Goal: Information Seeking & Learning: Check status

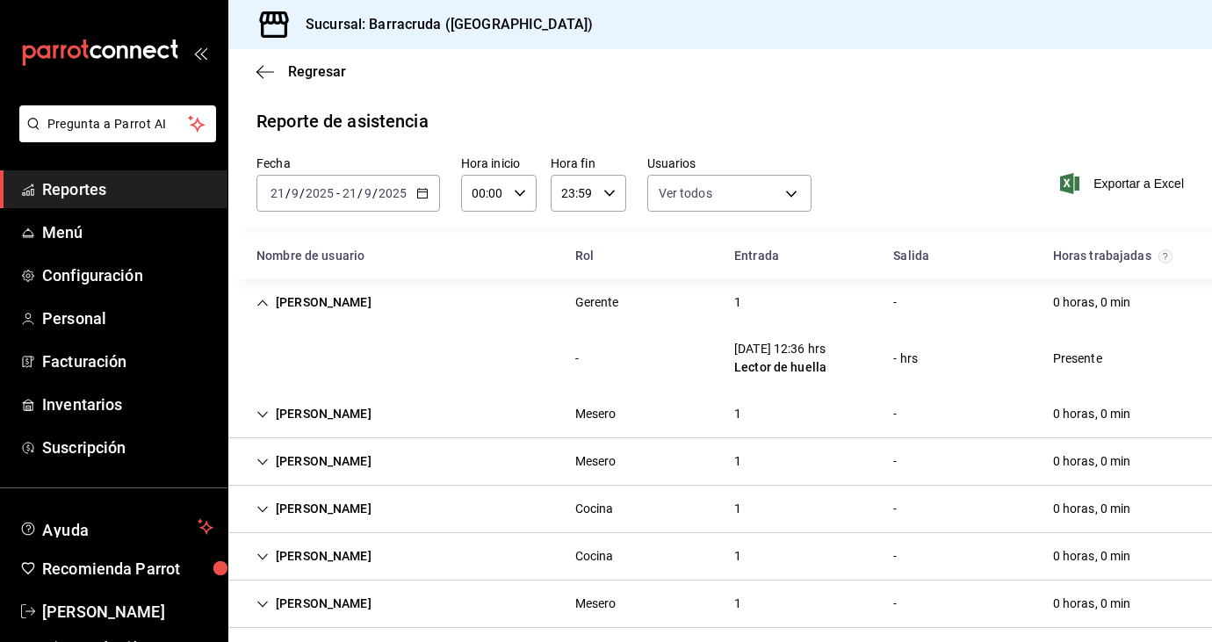
scroll to position [204, 0]
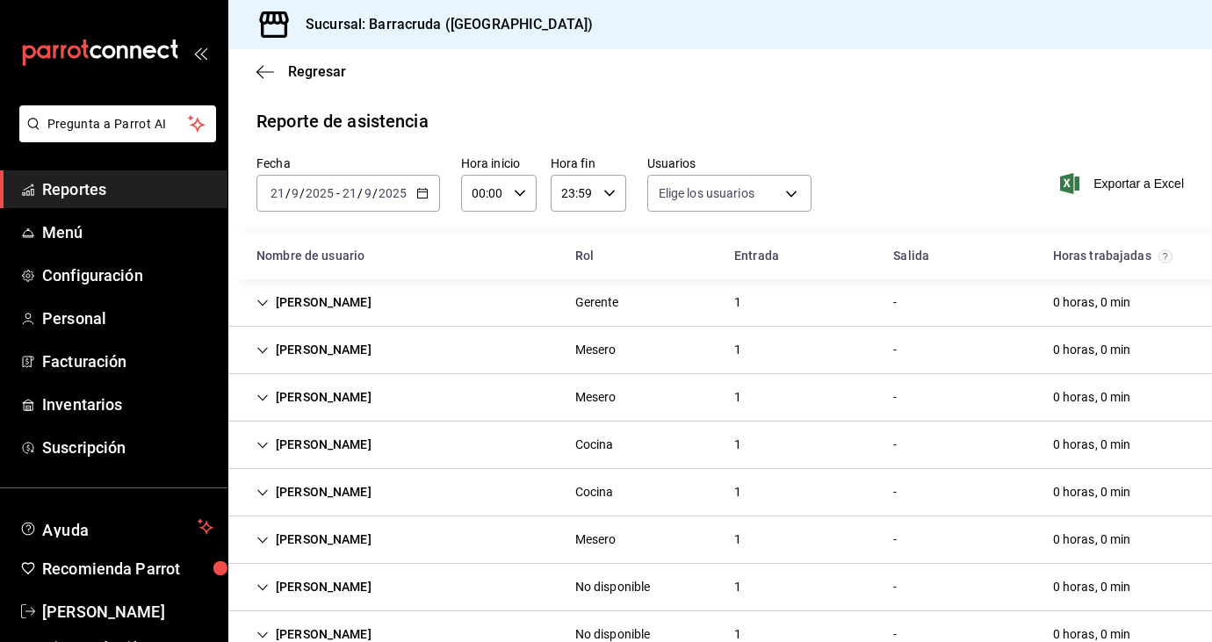
type input "9620613c-8b67-4f40-9d0c-75d64a6cd9ea,21418bfb-91d1-415e-af3f-a5ae3eb73e40,c4278…"
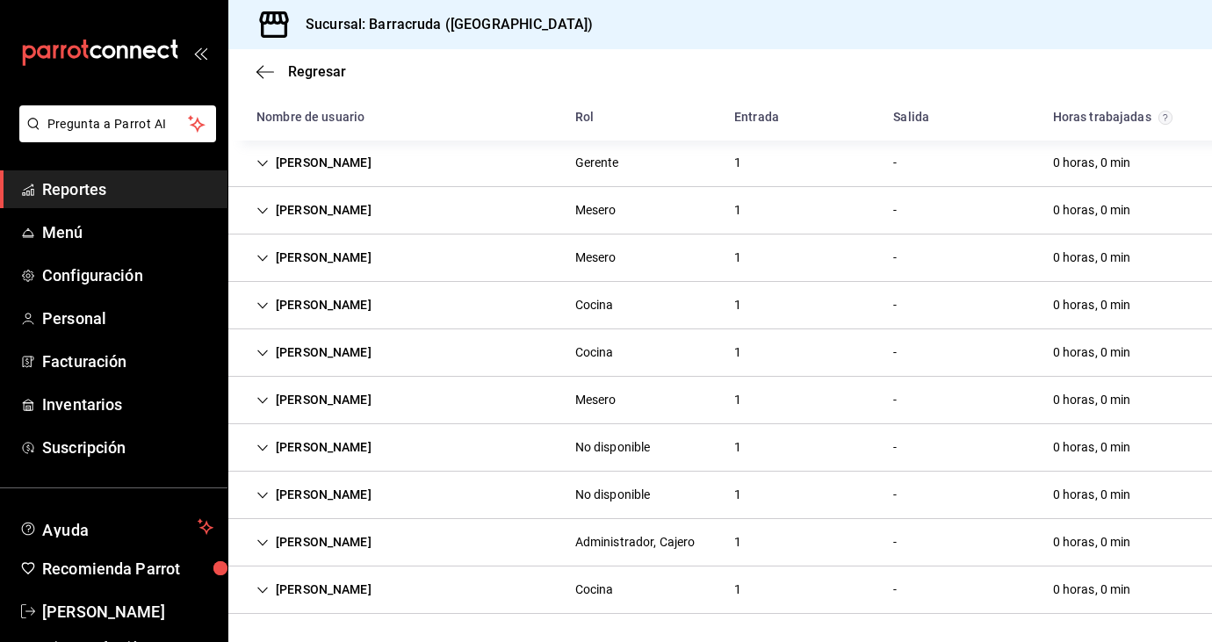
click at [633, 503] on div "No disponible" at bounding box center [613, 495] width 76 height 18
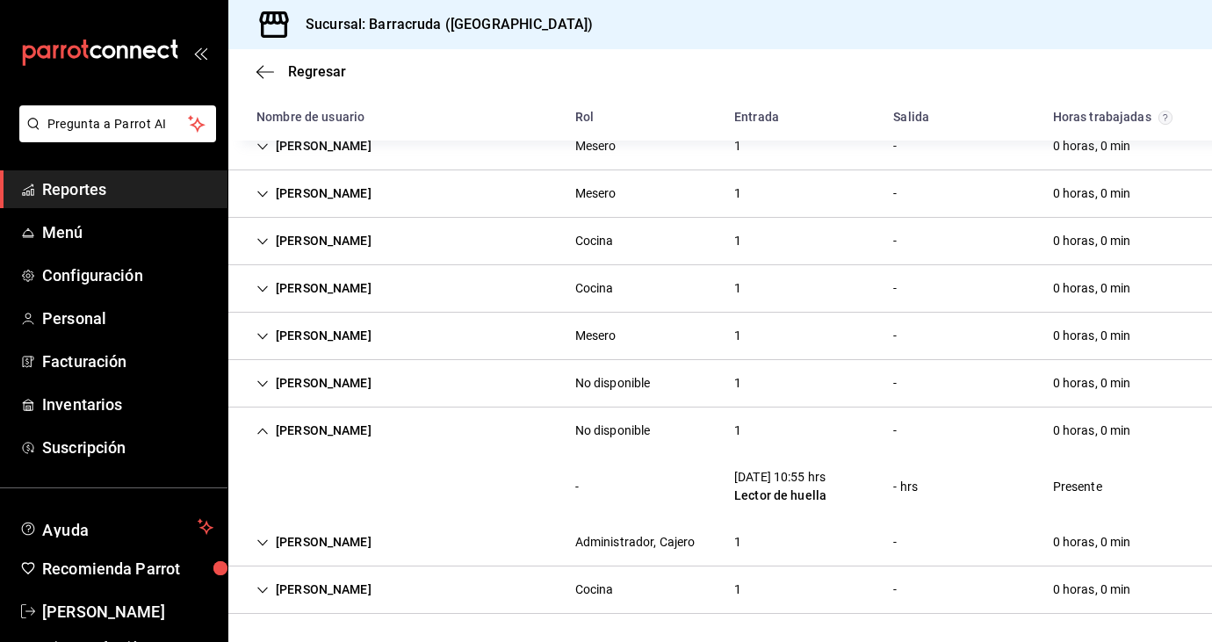
scroll to position [0, 0]
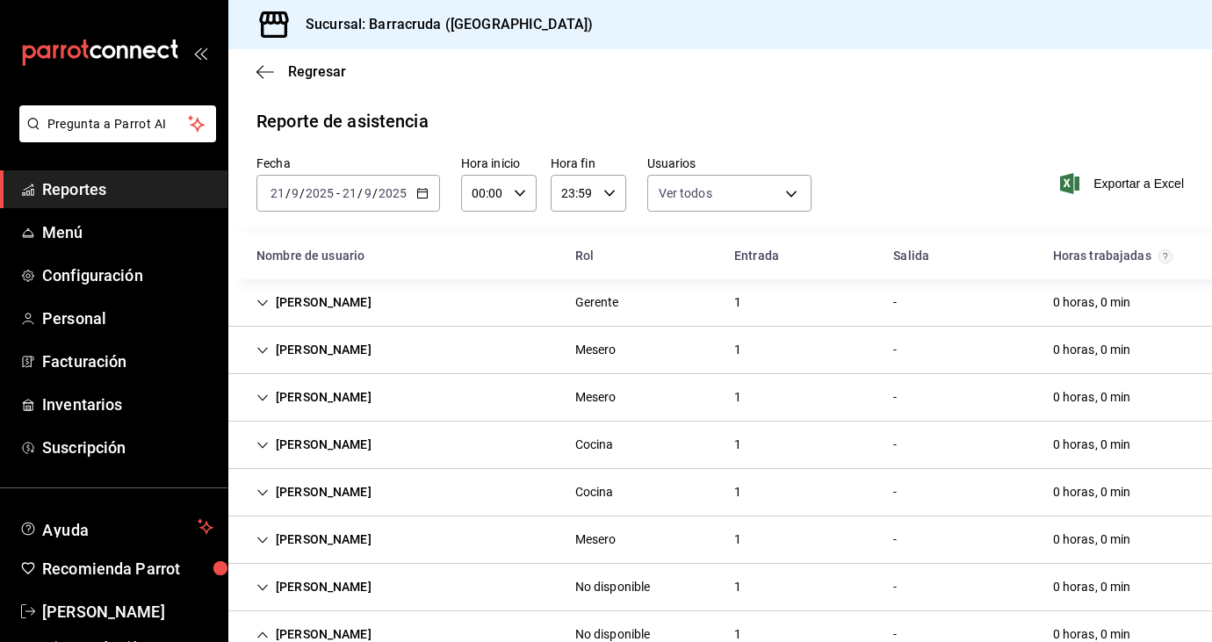
click at [430, 199] on div "[DATE] [DATE] - [DATE] [DATE]" at bounding box center [348, 193] width 184 height 37
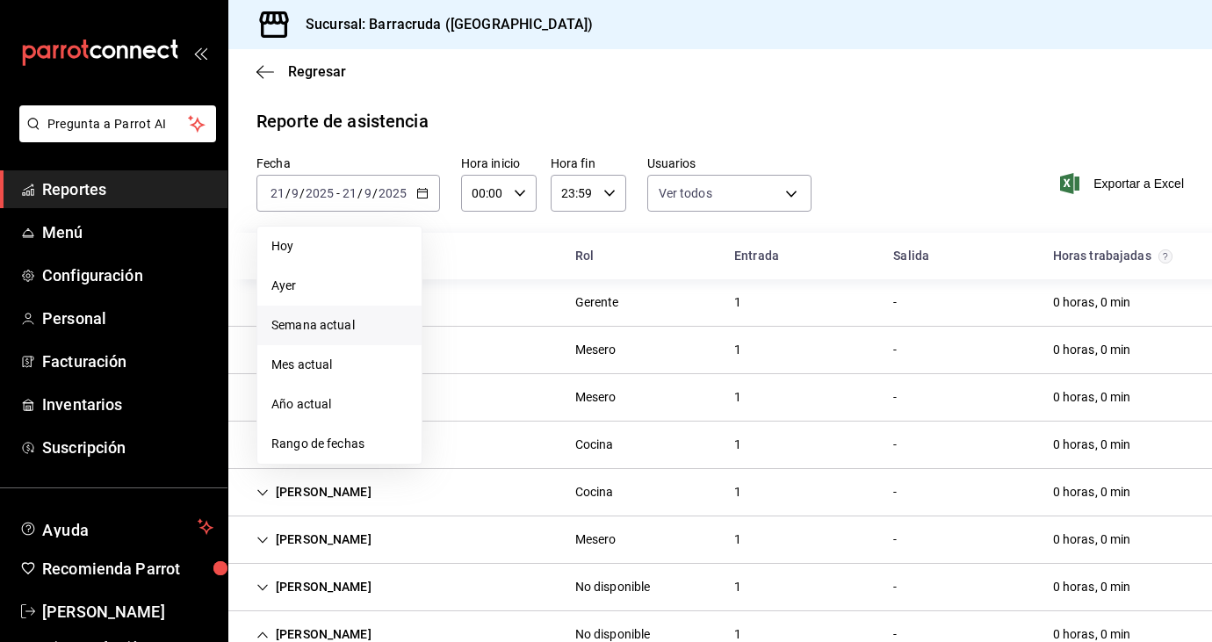
click at [335, 318] on span "Semana actual" at bounding box center [339, 325] width 136 height 18
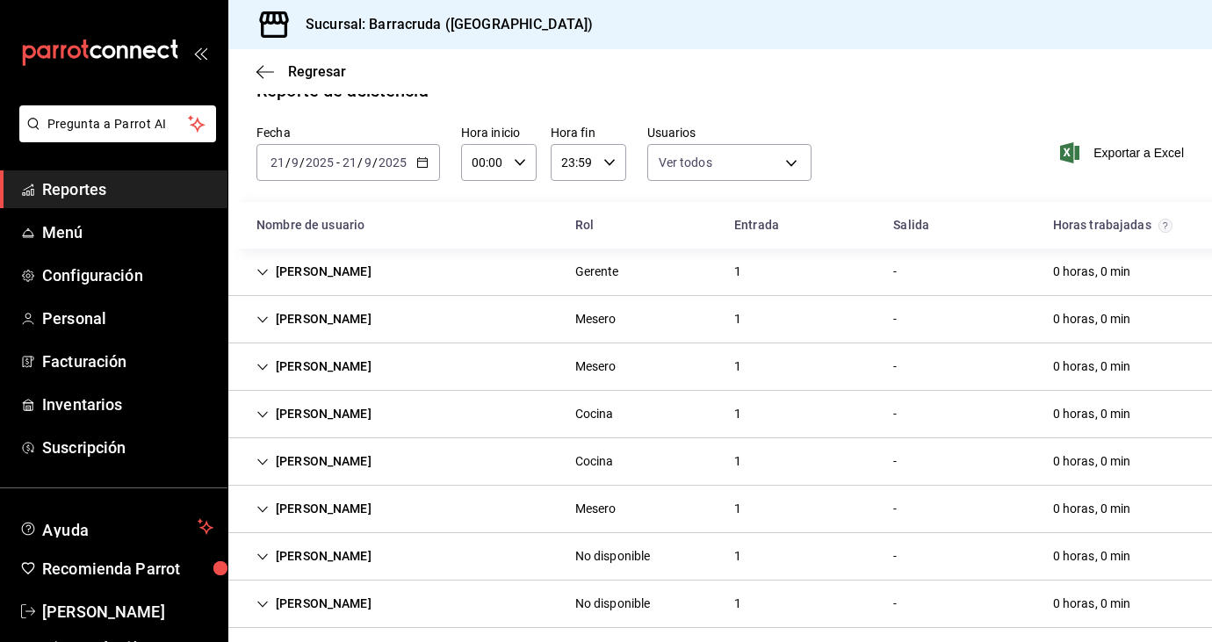
scroll to position [39, 0]
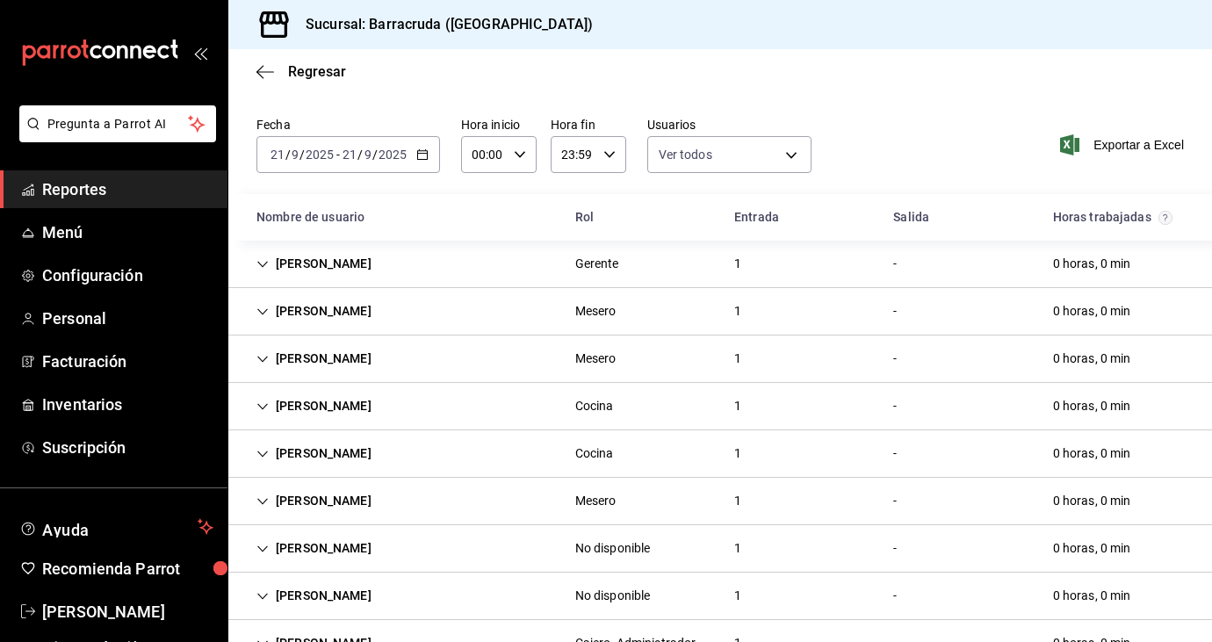
click at [299, 278] on div "[PERSON_NAME]" at bounding box center [313, 264] width 143 height 32
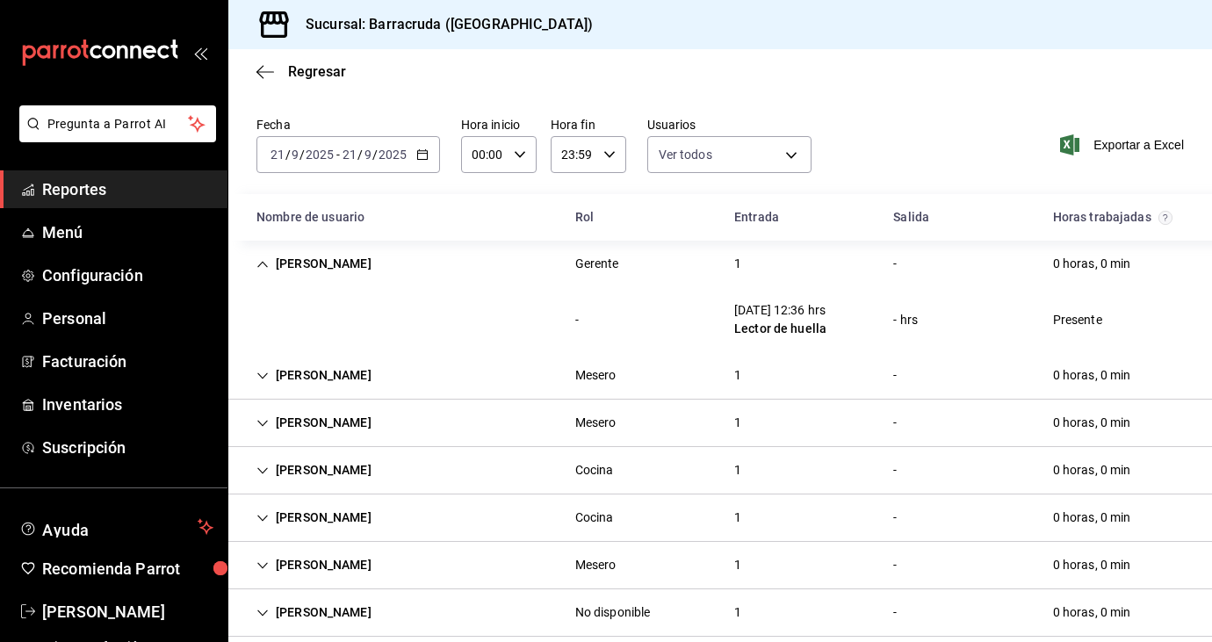
click at [299, 278] on div "[PERSON_NAME]" at bounding box center [313, 264] width 143 height 32
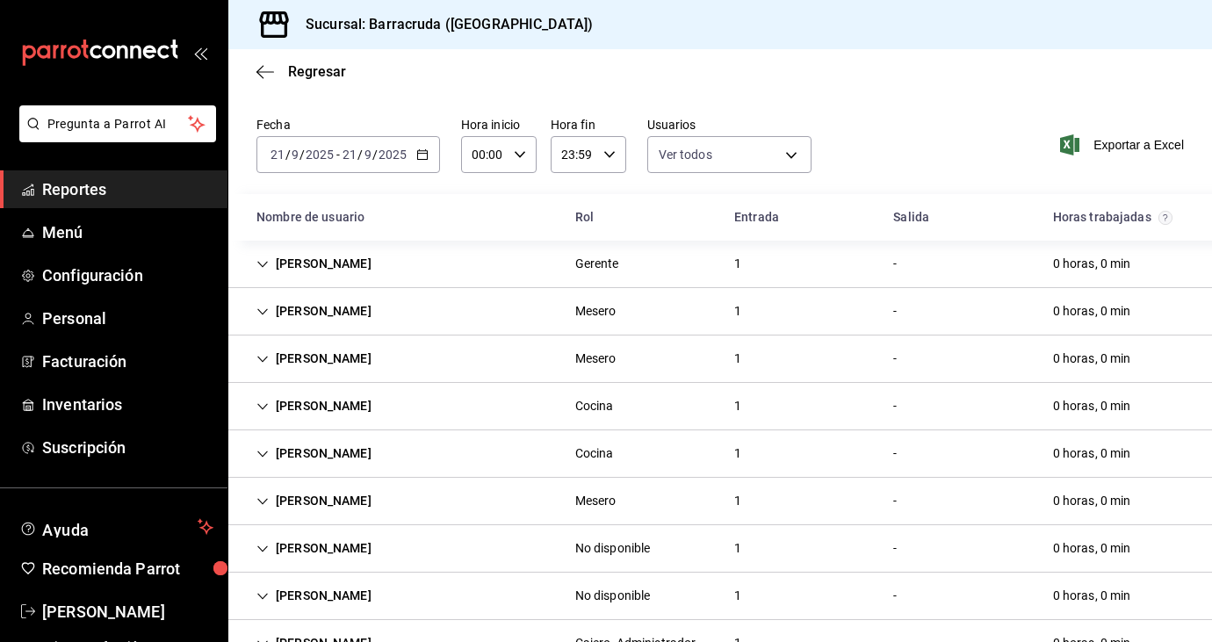
click at [438, 155] on div "[DATE] [DATE] - [DATE] [DATE]" at bounding box center [348, 154] width 184 height 37
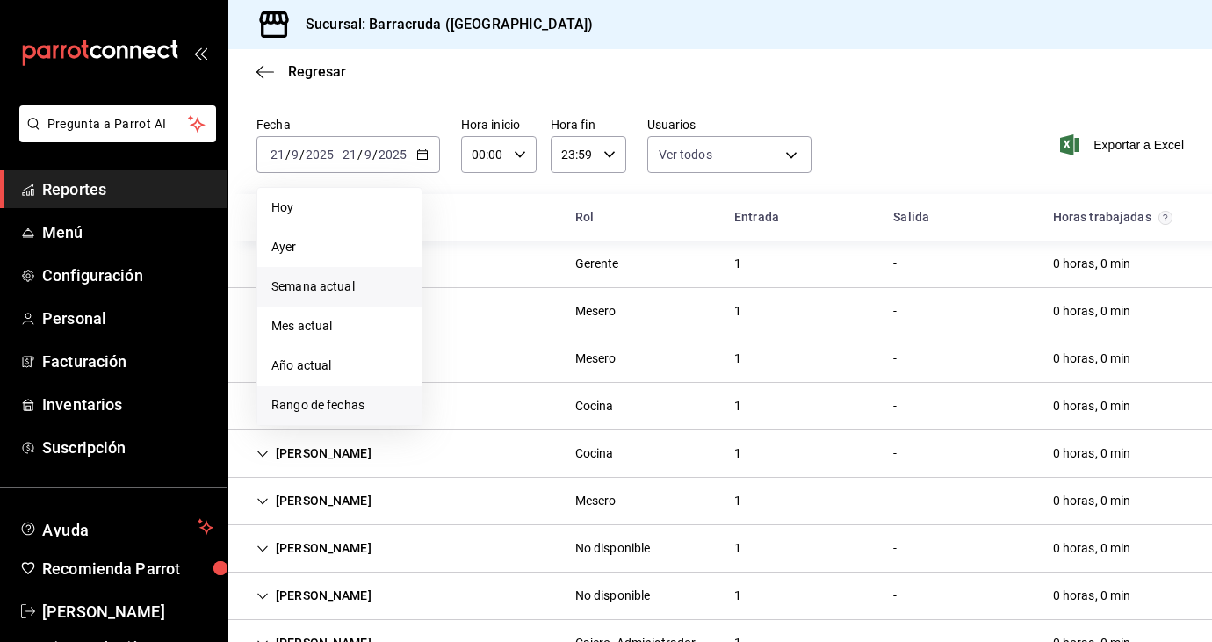
click at [320, 406] on span "Rango de fechas" at bounding box center [339, 405] width 136 height 18
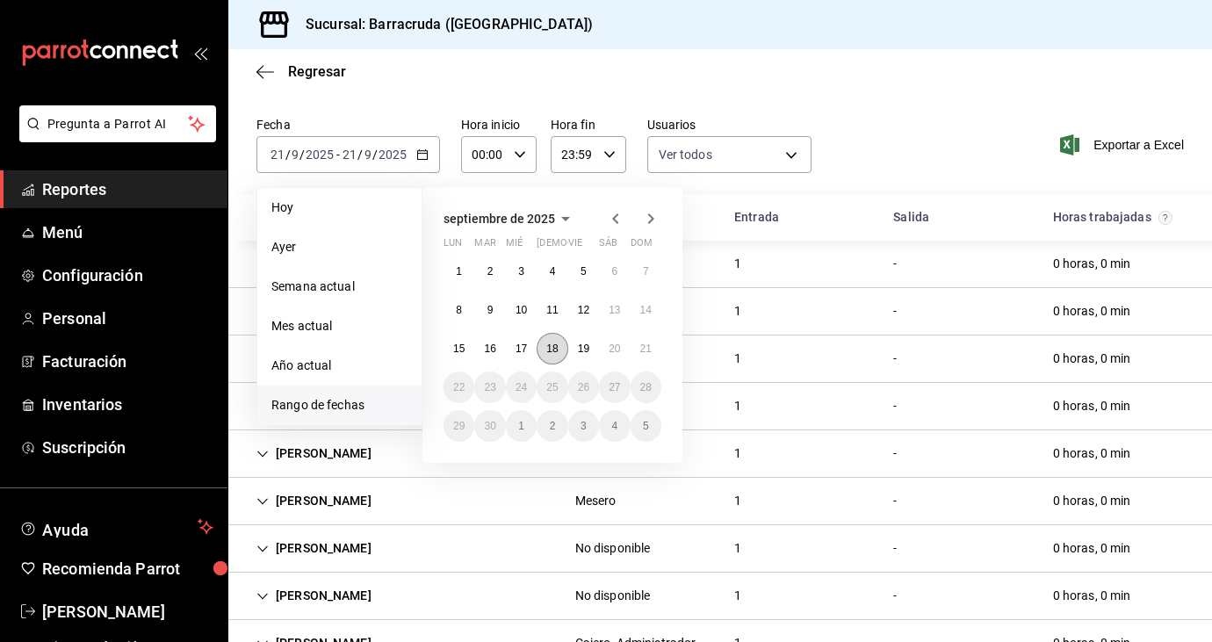
click at [557, 353] on abbr "18" at bounding box center [551, 349] width 11 height 12
click at [641, 356] on button "21" at bounding box center [646, 349] width 31 height 32
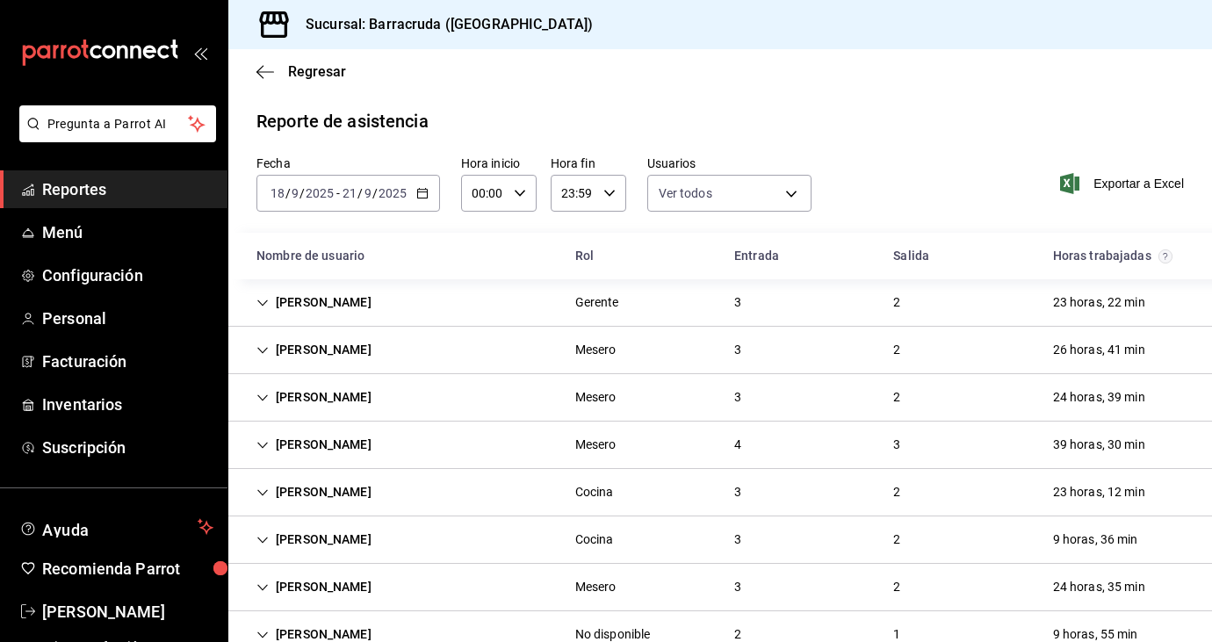
click at [501, 313] on div "[PERSON_NAME] 3 2 23 horas, 22 min" at bounding box center [720, 302] width 984 height 47
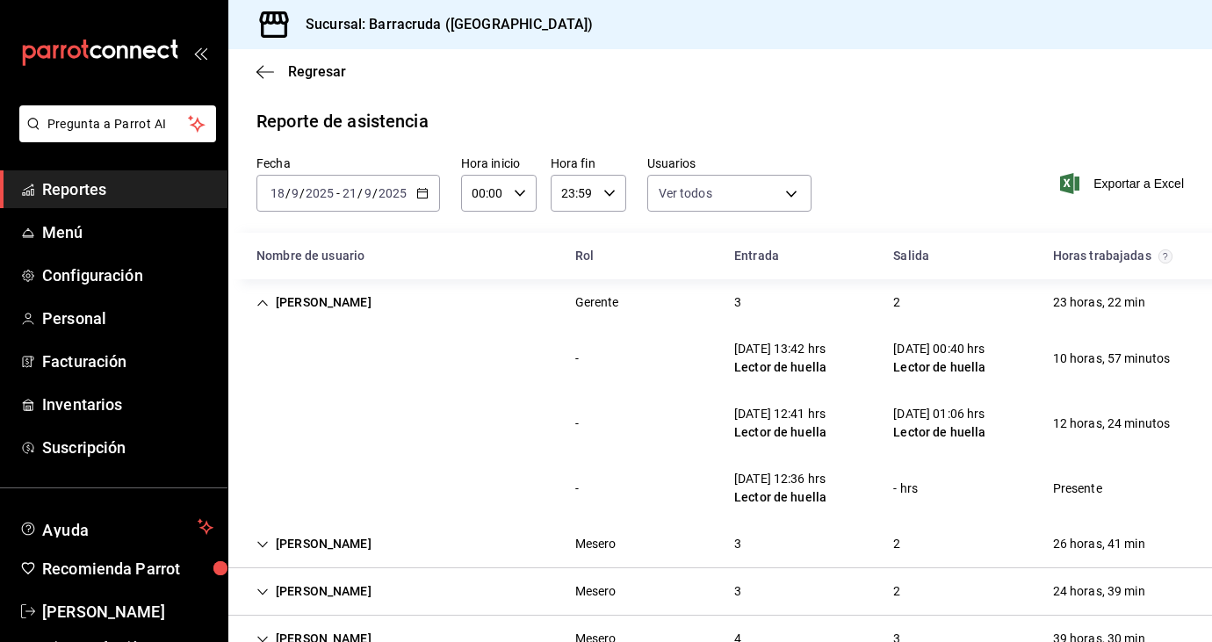
click at [313, 297] on div "[PERSON_NAME]" at bounding box center [313, 302] width 143 height 32
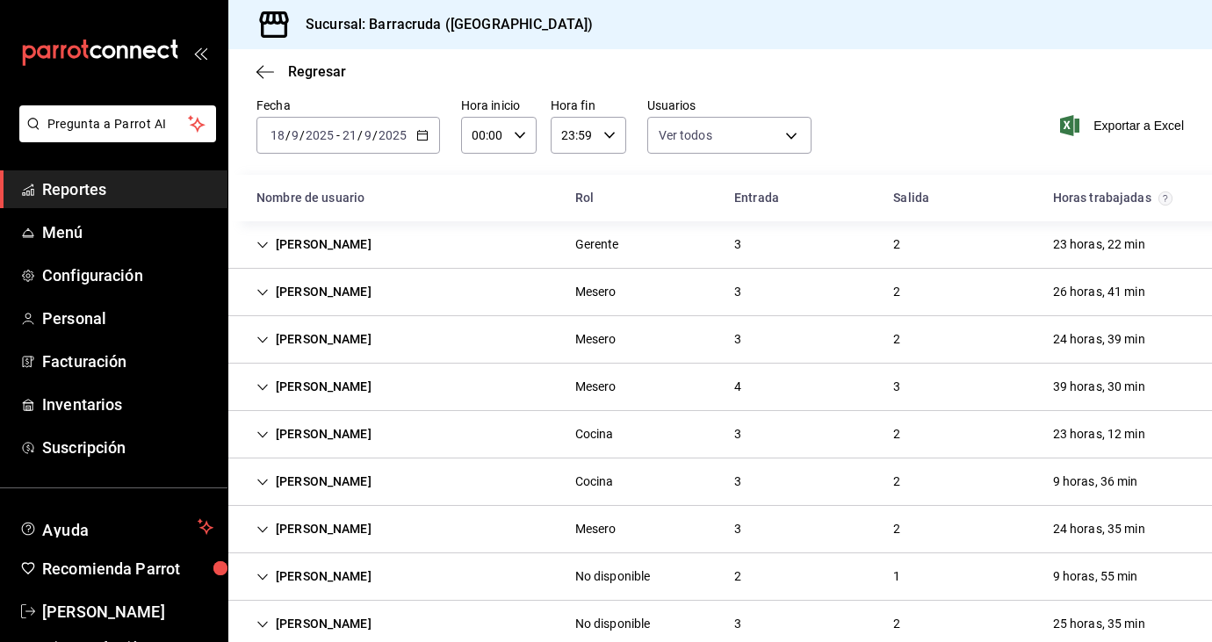
scroll to position [57, 0]
click at [343, 442] on div "[PERSON_NAME]" at bounding box center [313, 435] width 143 height 32
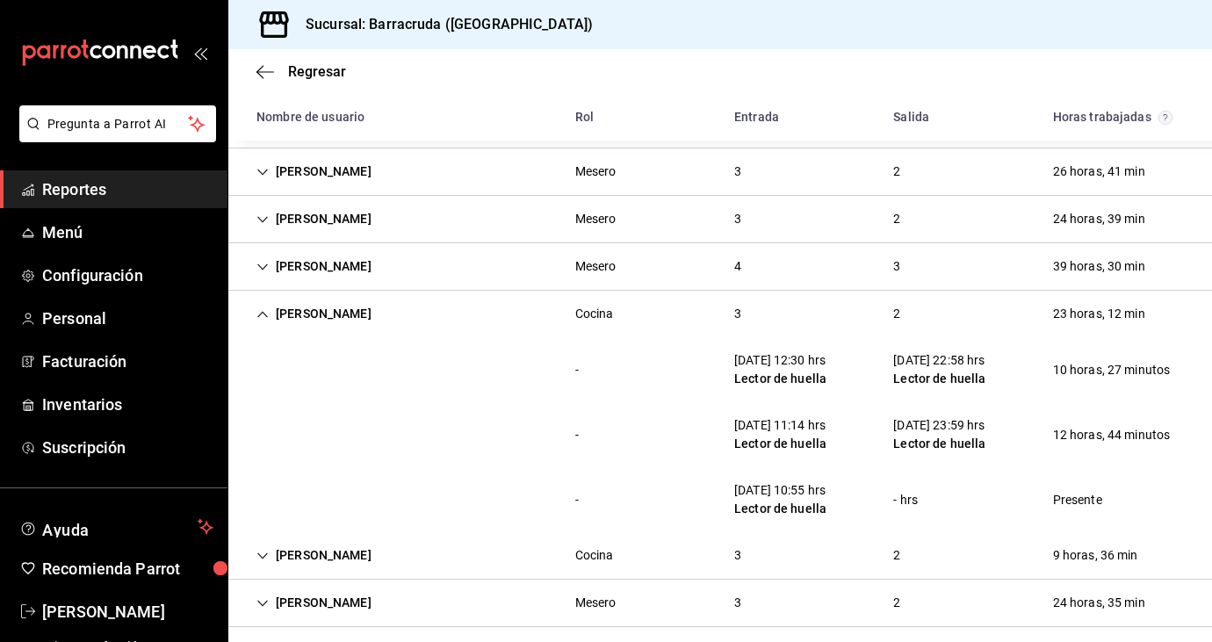
scroll to position [180, 0]
click at [302, 314] on div "[PERSON_NAME]" at bounding box center [313, 312] width 143 height 32
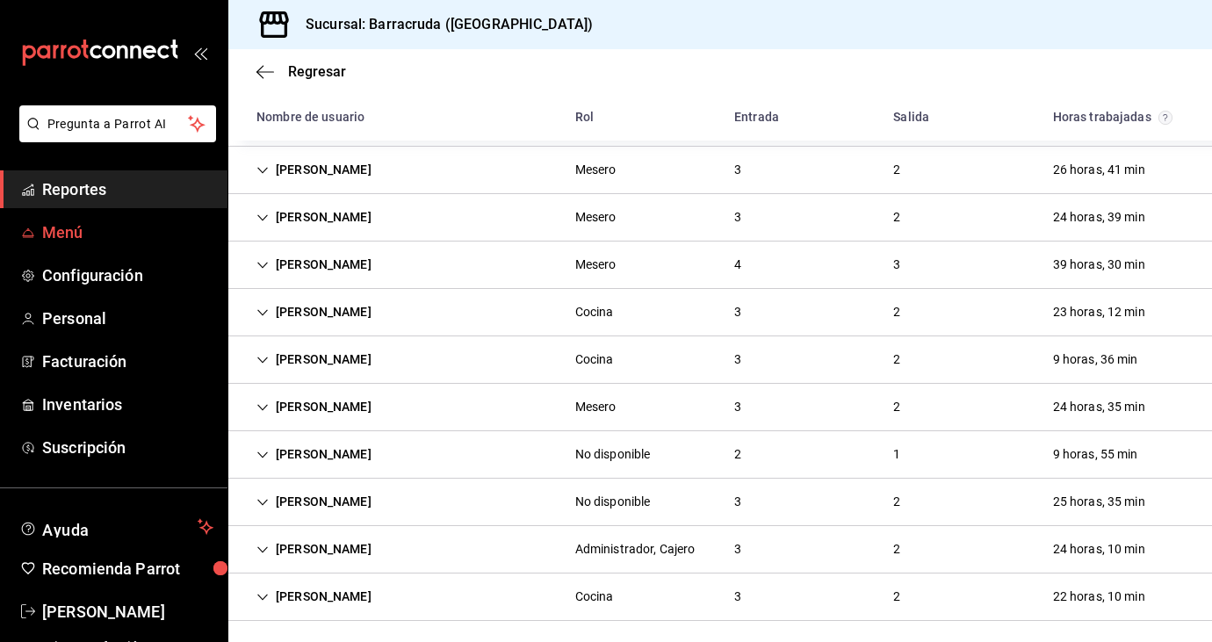
click at [77, 230] on span "Menú" at bounding box center [127, 232] width 171 height 24
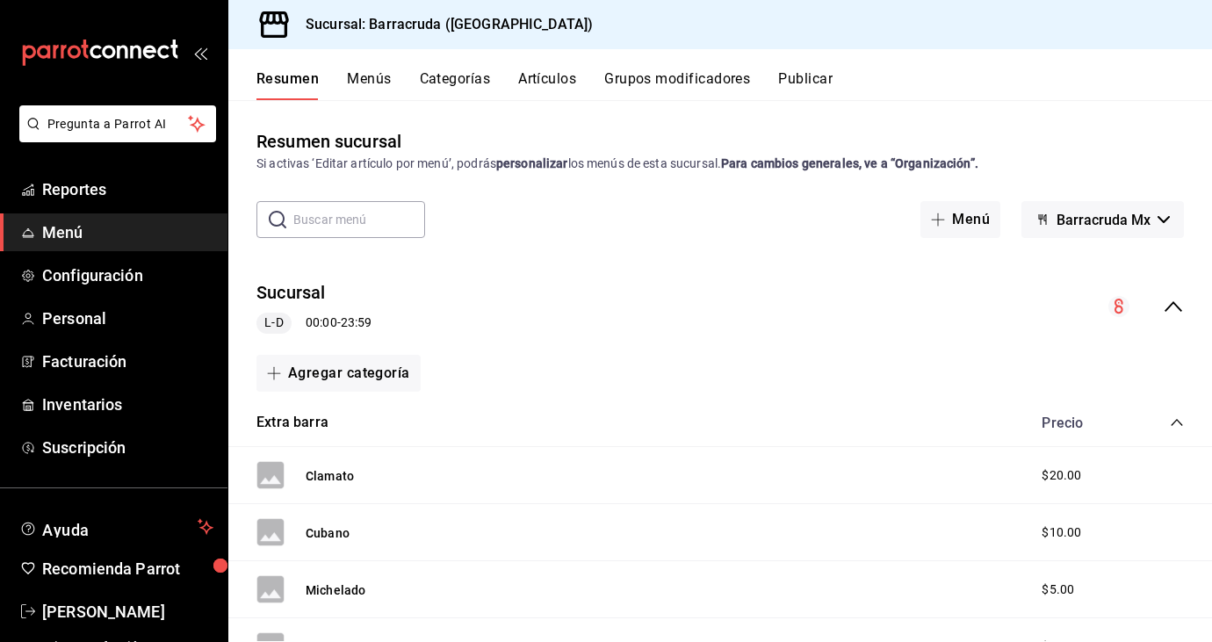
scroll to position [3, 0]
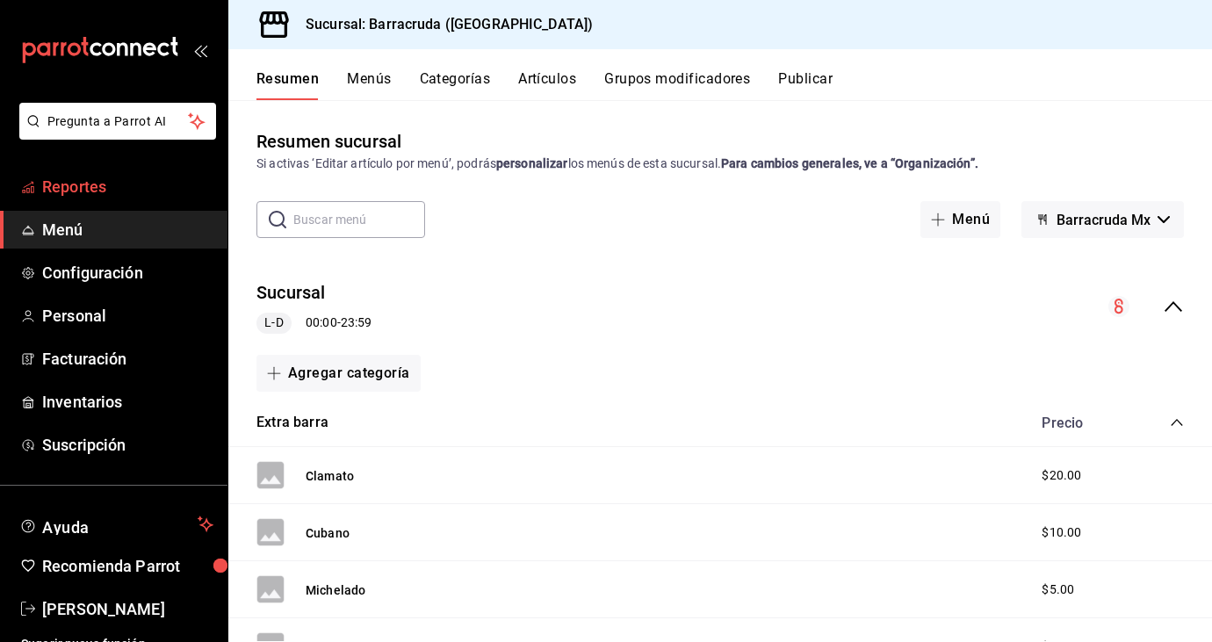
click at [76, 192] on span "Reportes" at bounding box center [127, 187] width 171 height 24
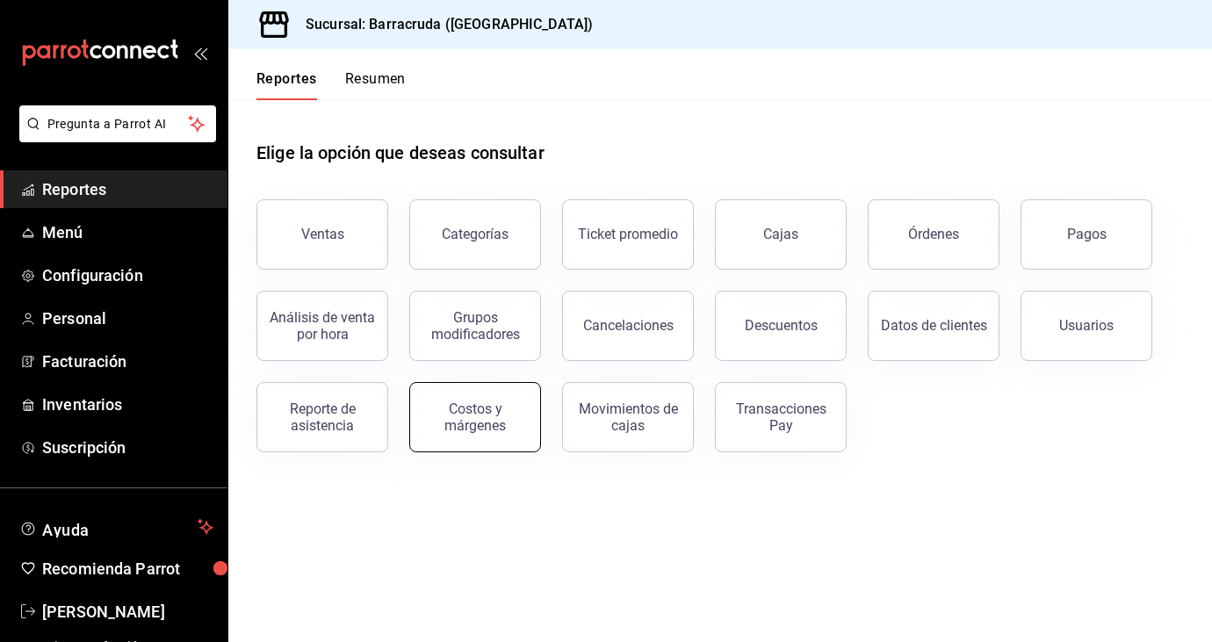
click at [450, 409] on div "Costos y márgenes" at bounding box center [475, 417] width 109 height 33
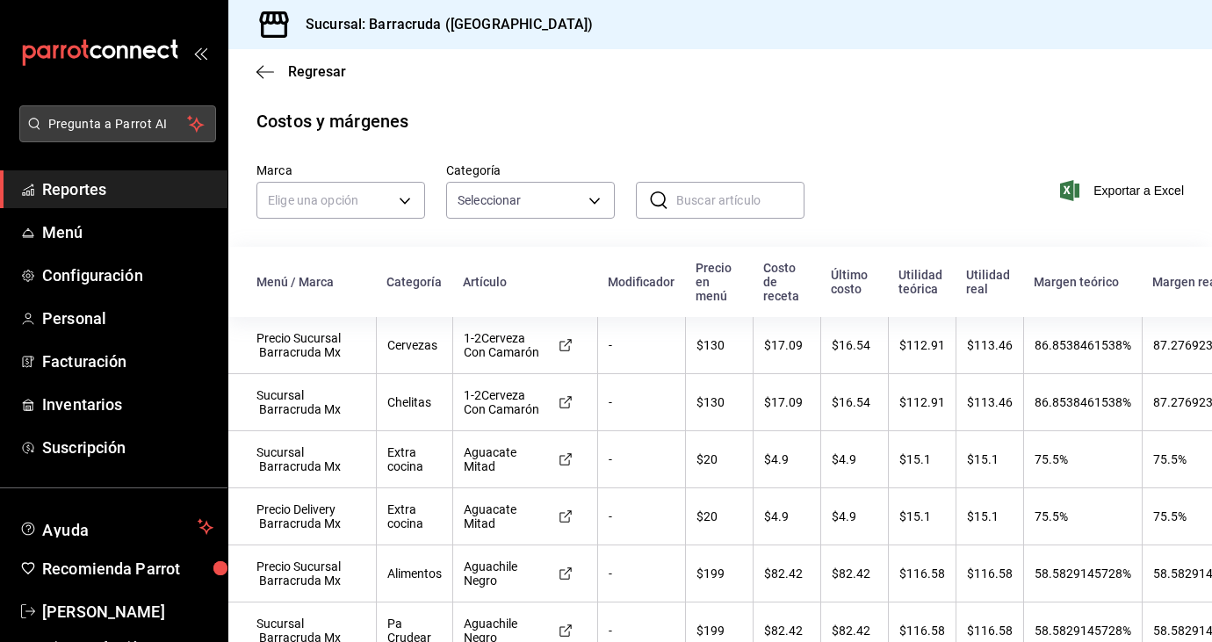
click at [97, 123] on span "Pregunta a Parrot AI" at bounding box center [118, 124] width 140 height 18
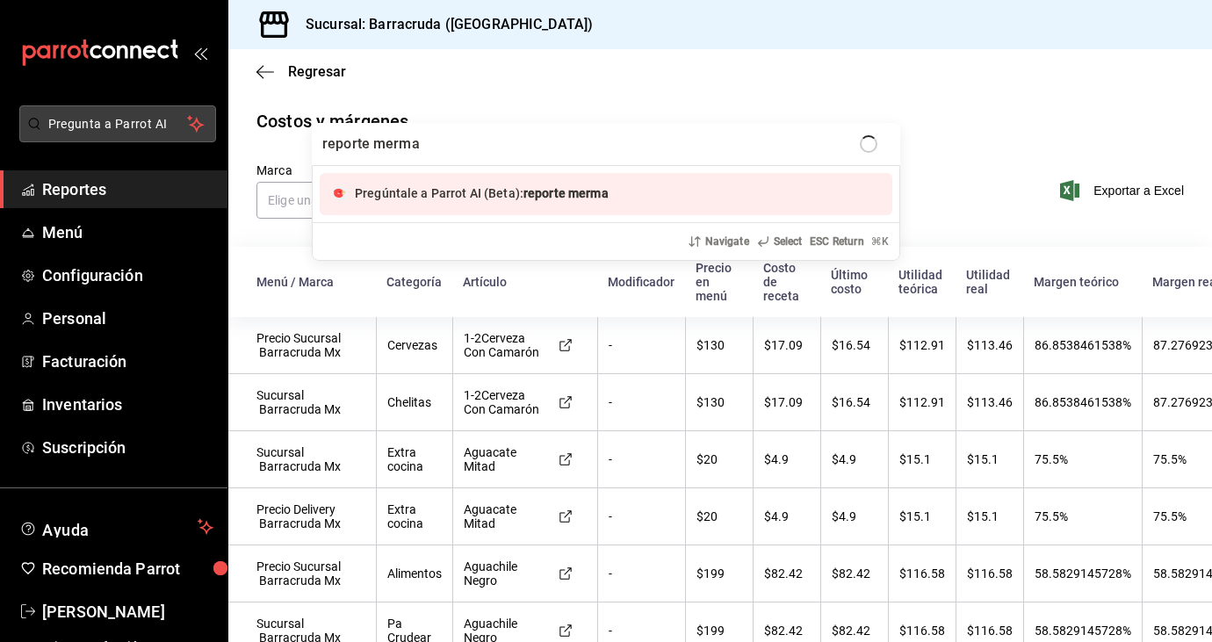
type input "reporte mermas"
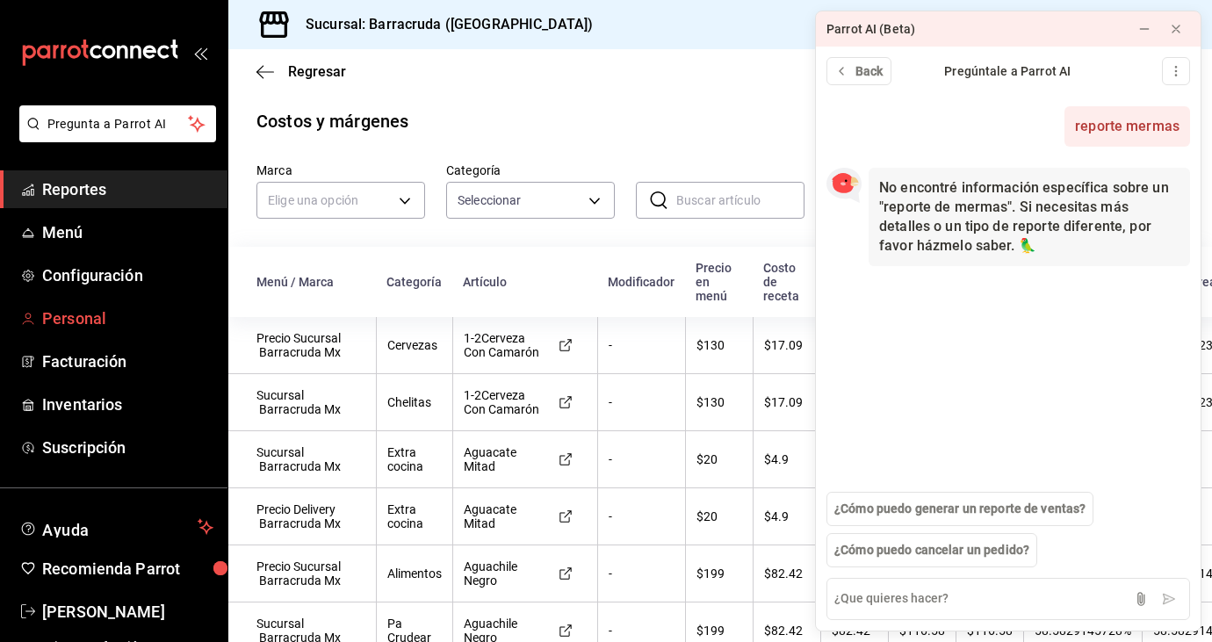
click at [87, 319] on span "Personal" at bounding box center [127, 319] width 171 height 24
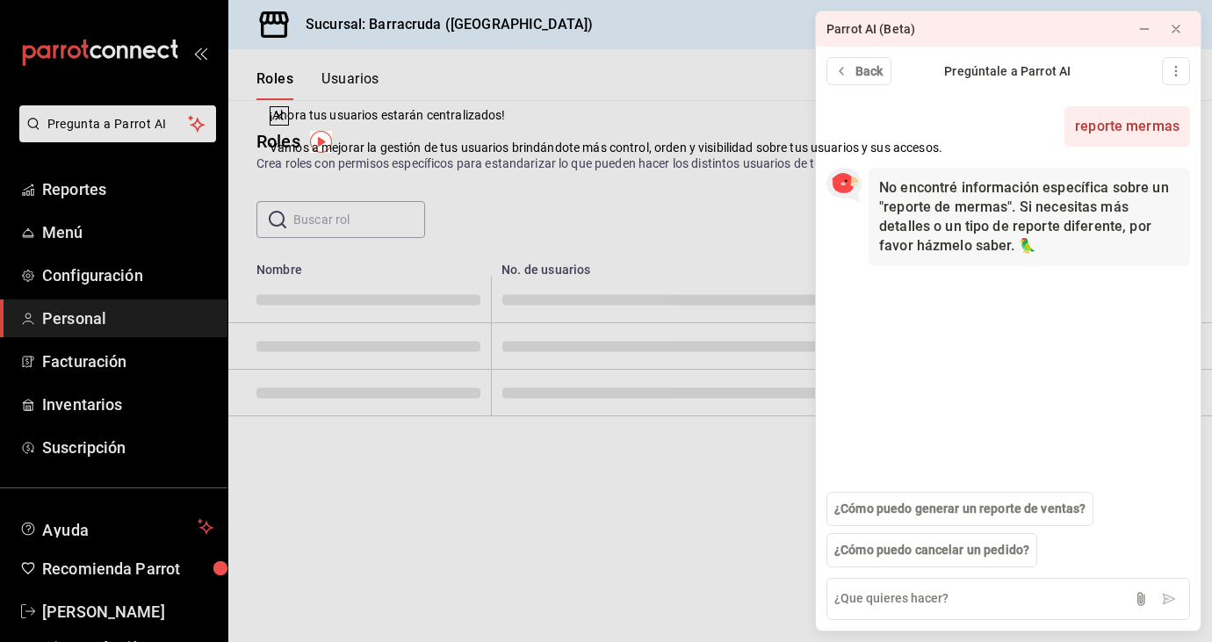
click at [798, 175] on div "Roles Crea roles con permisos específicos para estandarizar lo que pueden hacer…" at bounding box center [720, 169] width 984 height 138
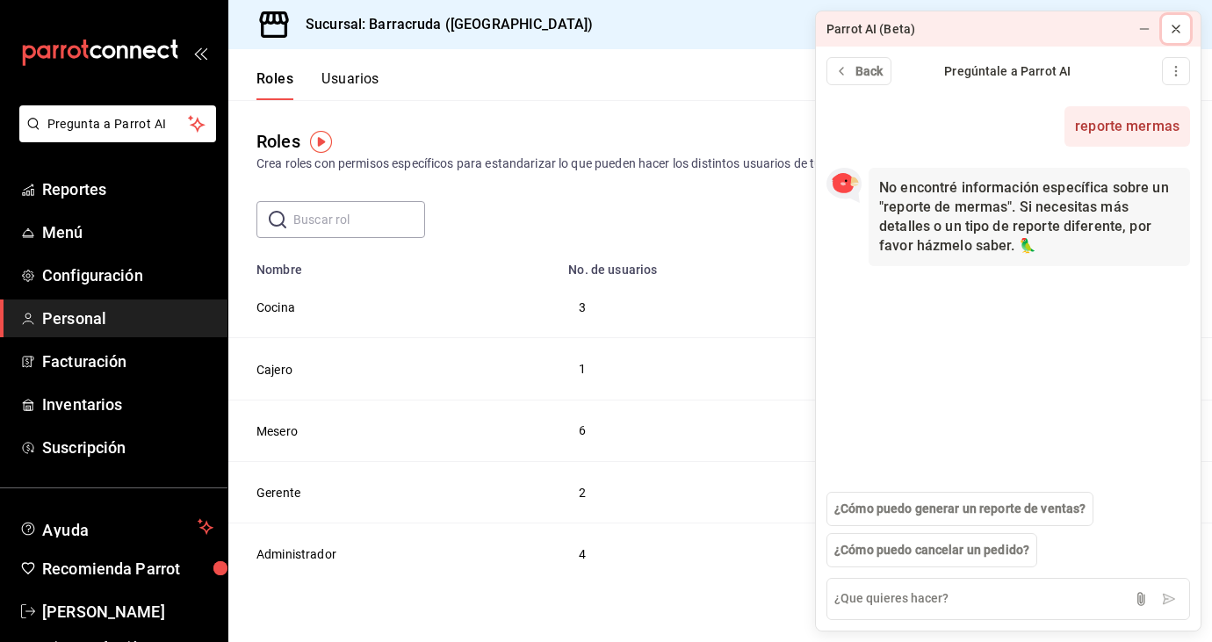
click at [1184, 30] on button at bounding box center [1176, 29] width 28 height 28
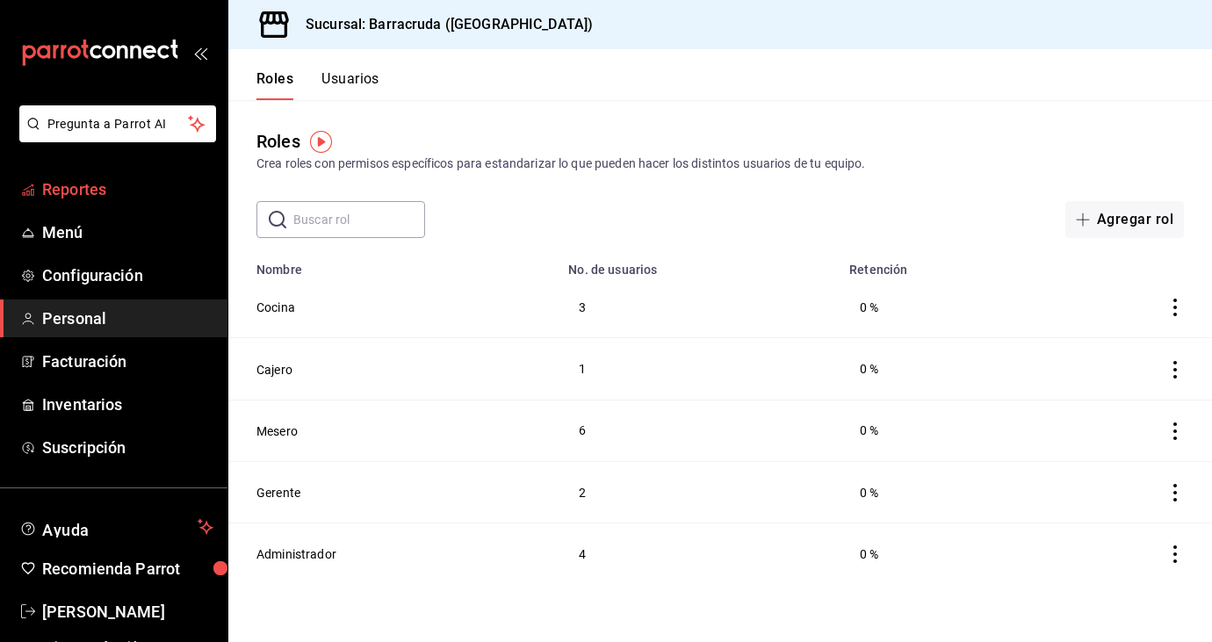
click at [90, 198] on span "Reportes" at bounding box center [127, 189] width 171 height 24
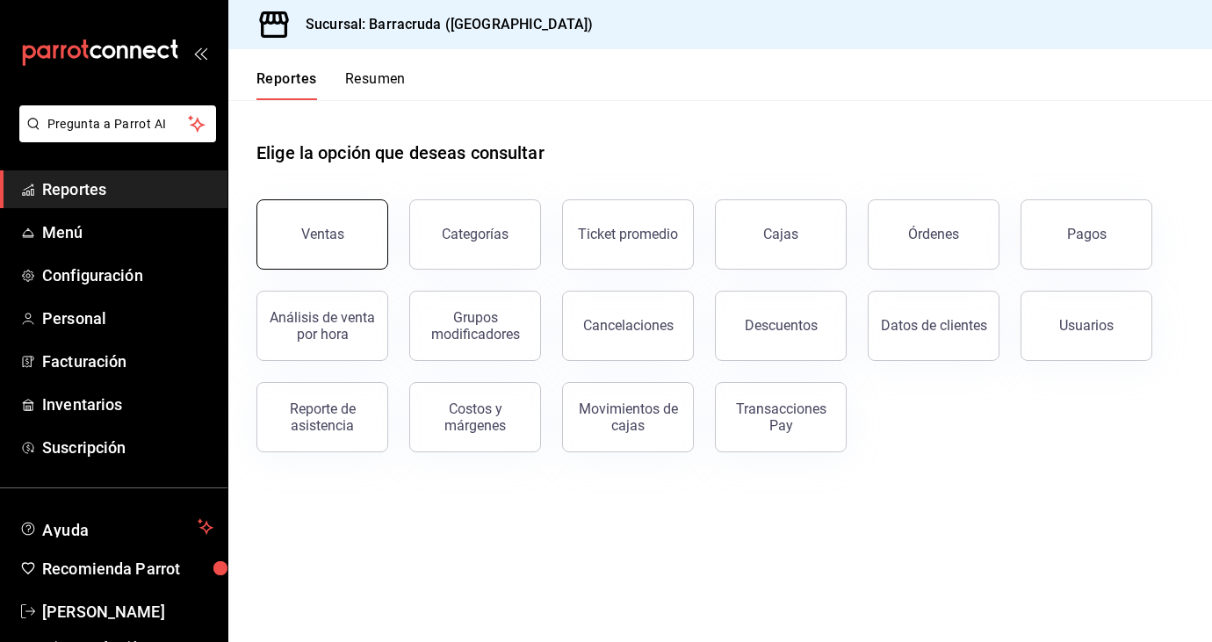
click at [346, 244] on button "Ventas" at bounding box center [322, 234] width 132 height 70
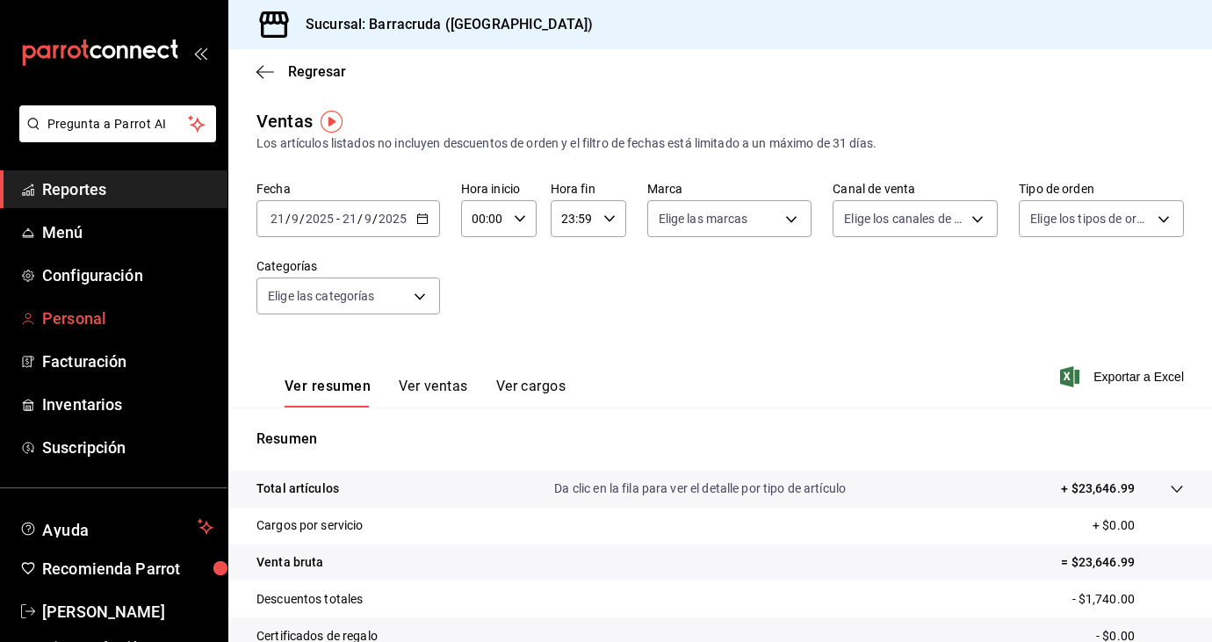
click at [108, 326] on span "Personal" at bounding box center [127, 319] width 171 height 24
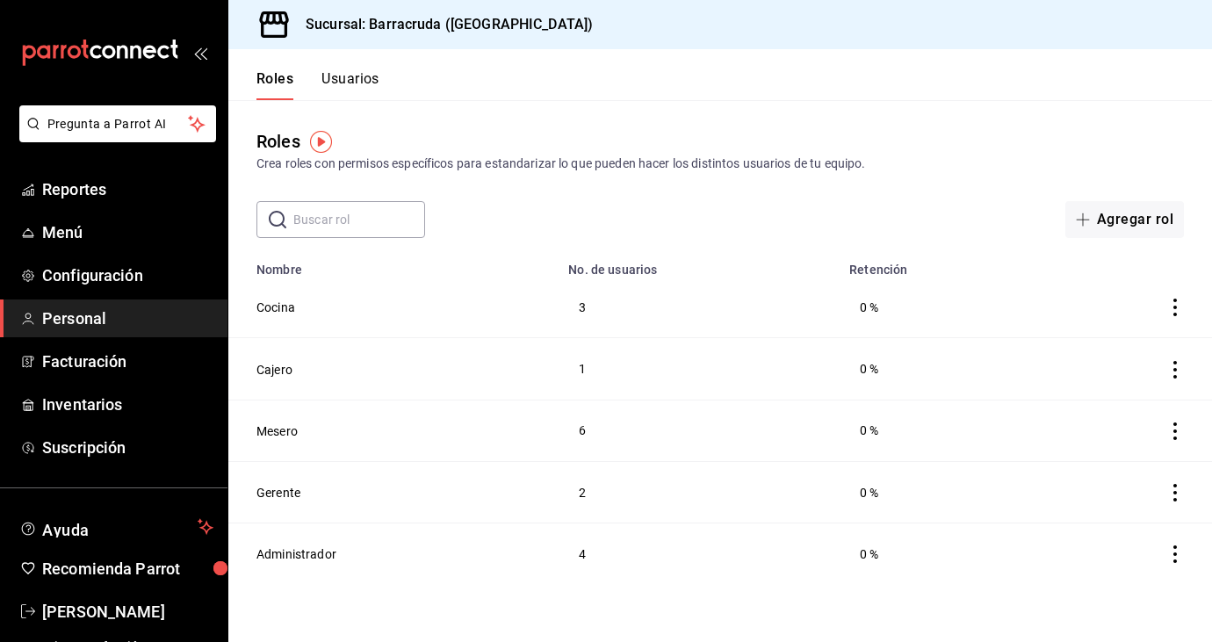
click at [345, 83] on button "Usuarios" at bounding box center [350, 85] width 58 height 30
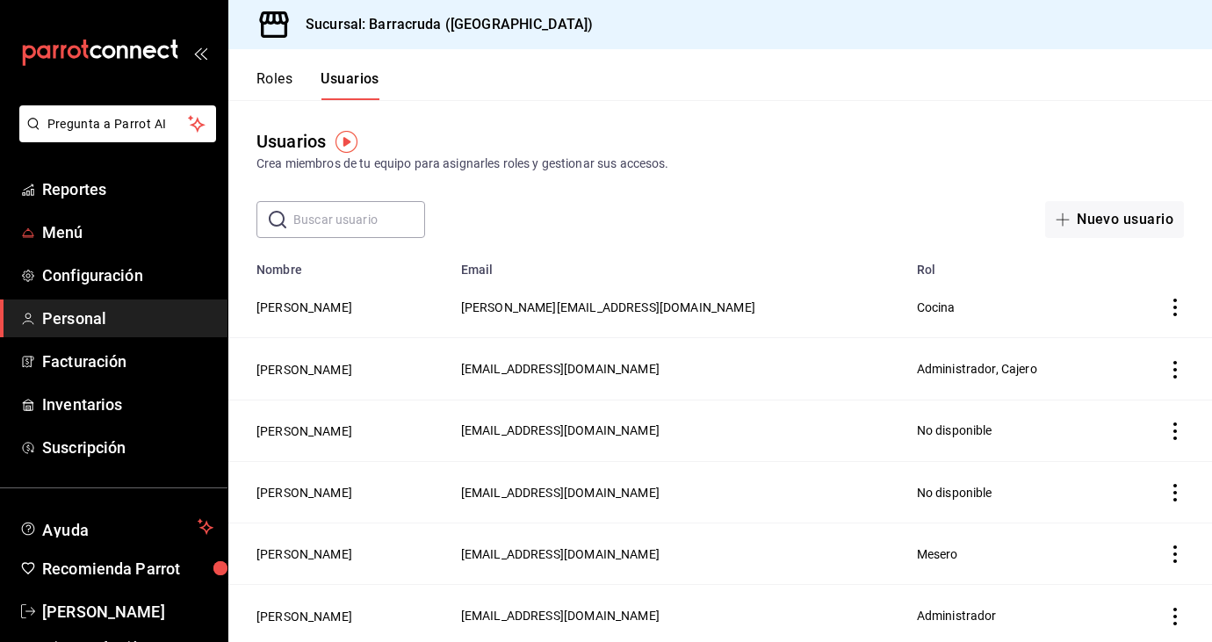
click at [83, 212] on ul "Reportes Menú Configuración Personal Facturación Inventarios Suscripción" at bounding box center [113, 318] width 227 height 296
click at [85, 196] on span "Reportes" at bounding box center [127, 189] width 171 height 24
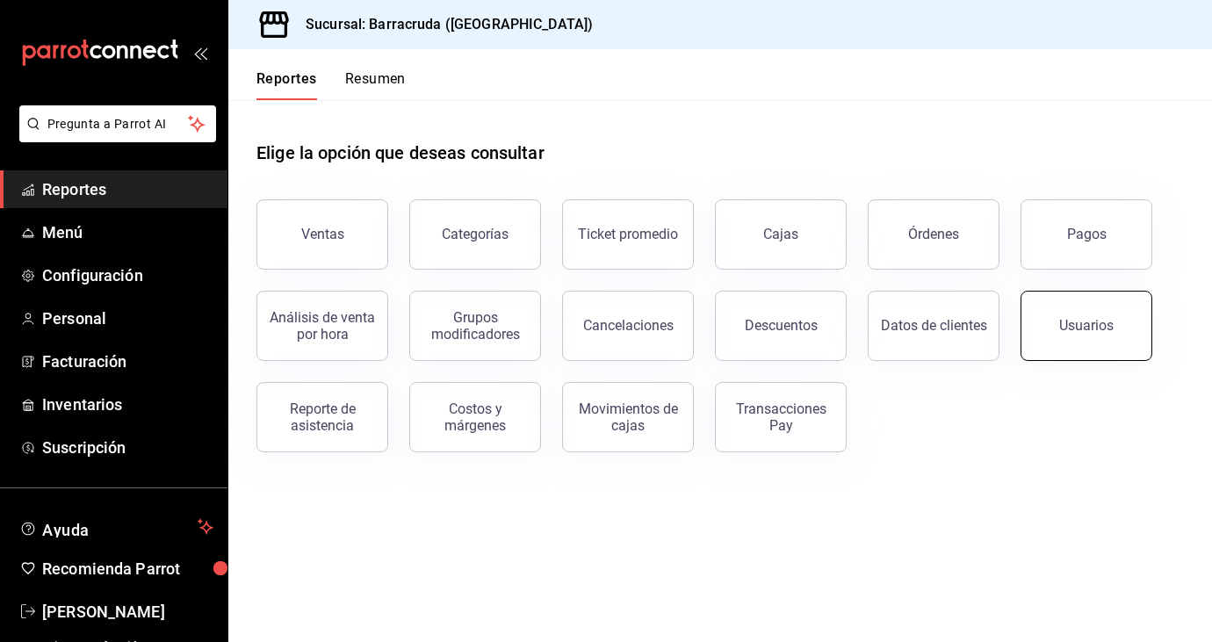
click at [1085, 322] on div "Usuarios" at bounding box center [1086, 325] width 54 height 17
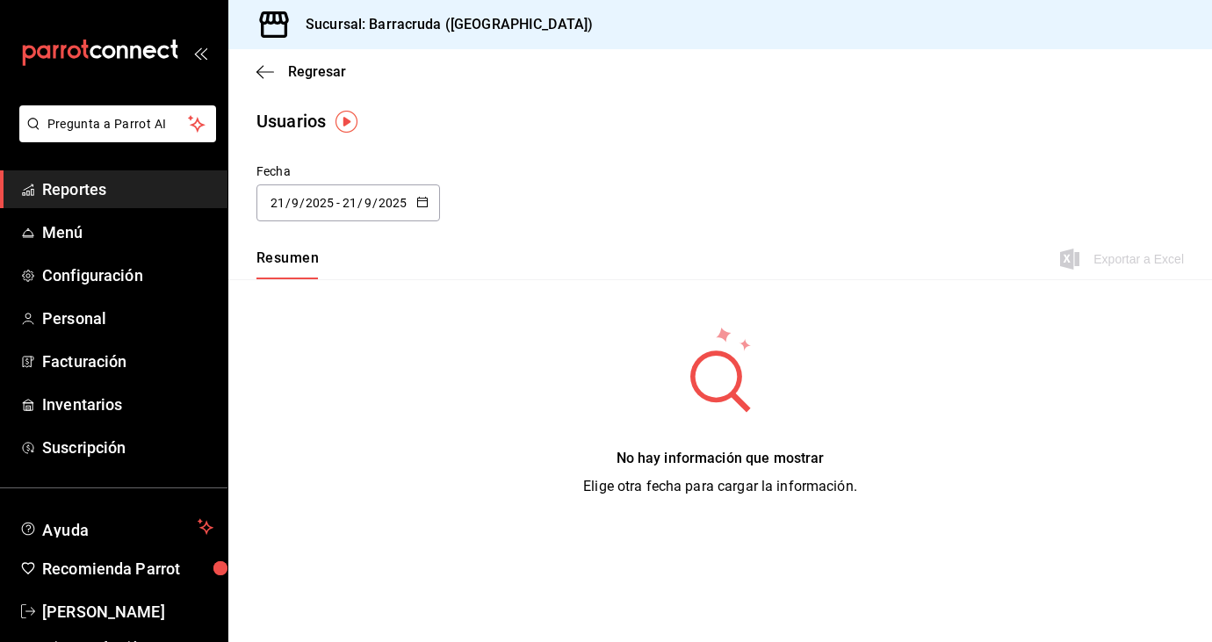
click at [419, 209] on button "button" at bounding box center [422, 203] width 12 height 15
click at [336, 336] on li "Semana actual" at bounding box center [339, 338] width 166 height 40
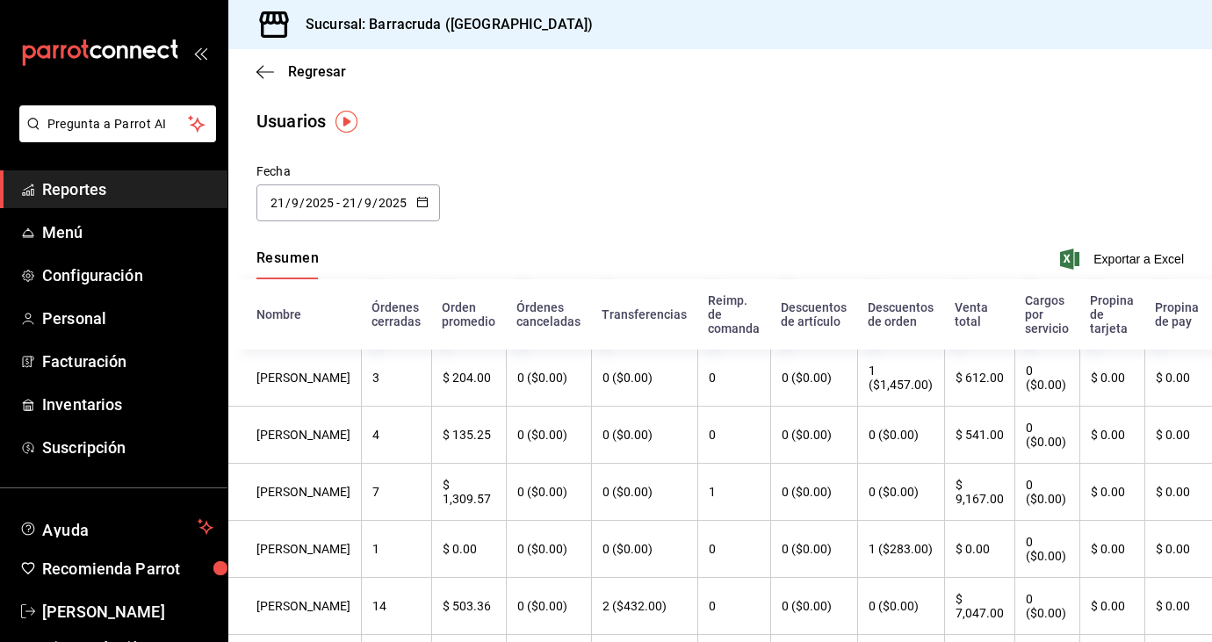
click at [429, 217] on div "[DATE] [DATE] - [DATE] [DATE]" at bounding box center [348, 202] width 184 height 37
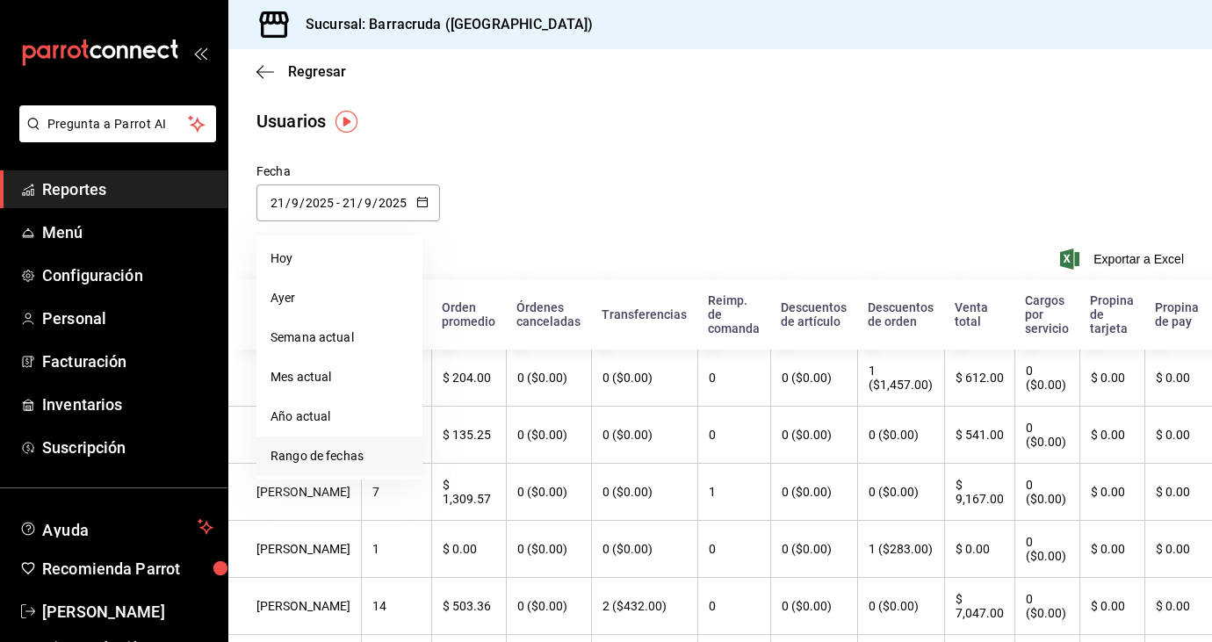
click at [341, 451] on li "Rango de fechas" at bounding box center [339, 457] width 166 height 40
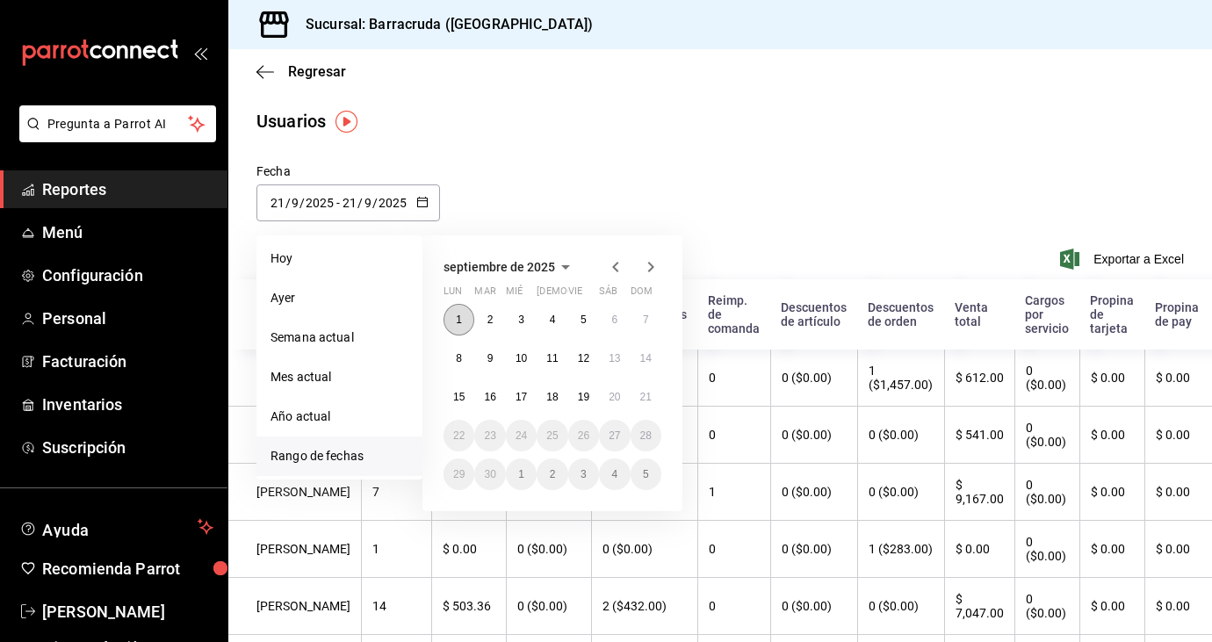
click at [468, 316] on button "1" at bounding box center [459, 320] width 31 height 32
click at [646, 401] on abbr "21" at bounding box center [645, 397] width 11 height 12
type input "[DATE]"
type input "1"
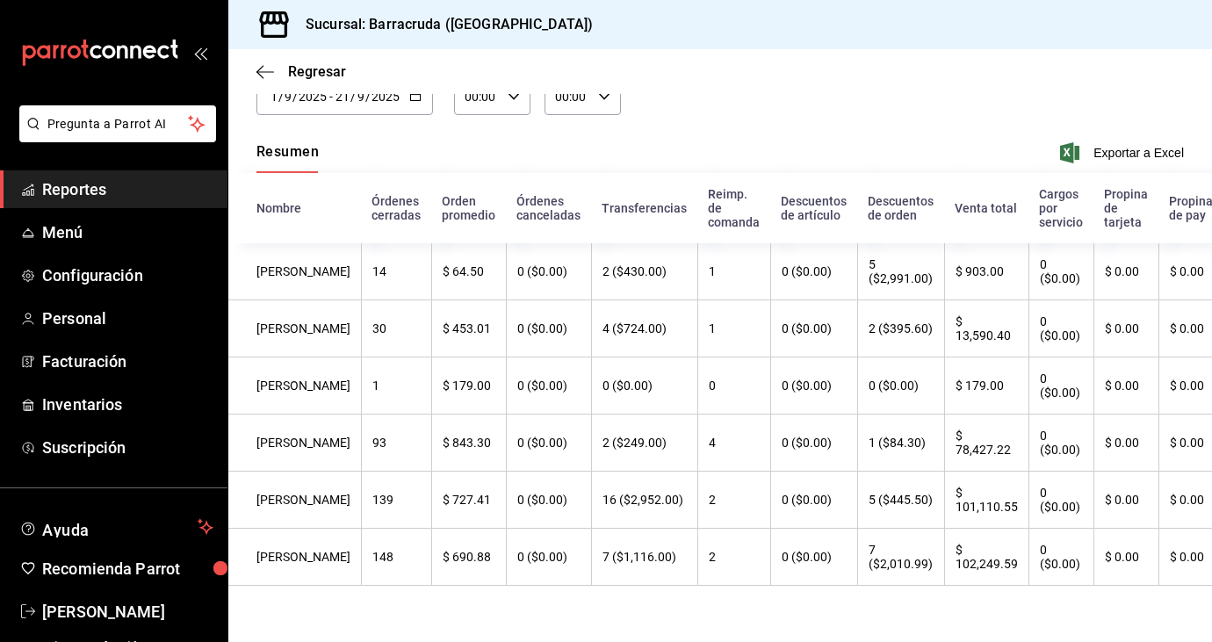
scroll to position [120, 0]
click at [79, 189] on span "Reportes" at bounding box center [127, 189] width 171 height 24
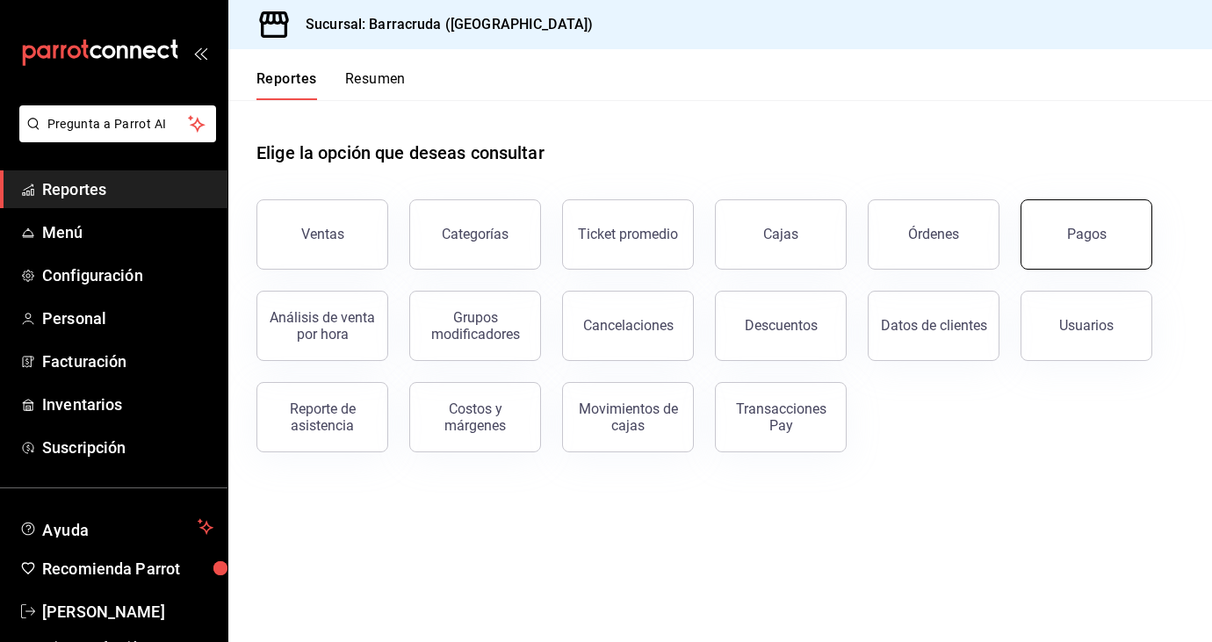
click at [1105, 266] on div "Pagos" at bounding box center [1076, 223] width 153 height 91
click at [1084, 218] on button "Pagos" at bounding box center [1087, 234] width 132 height 70
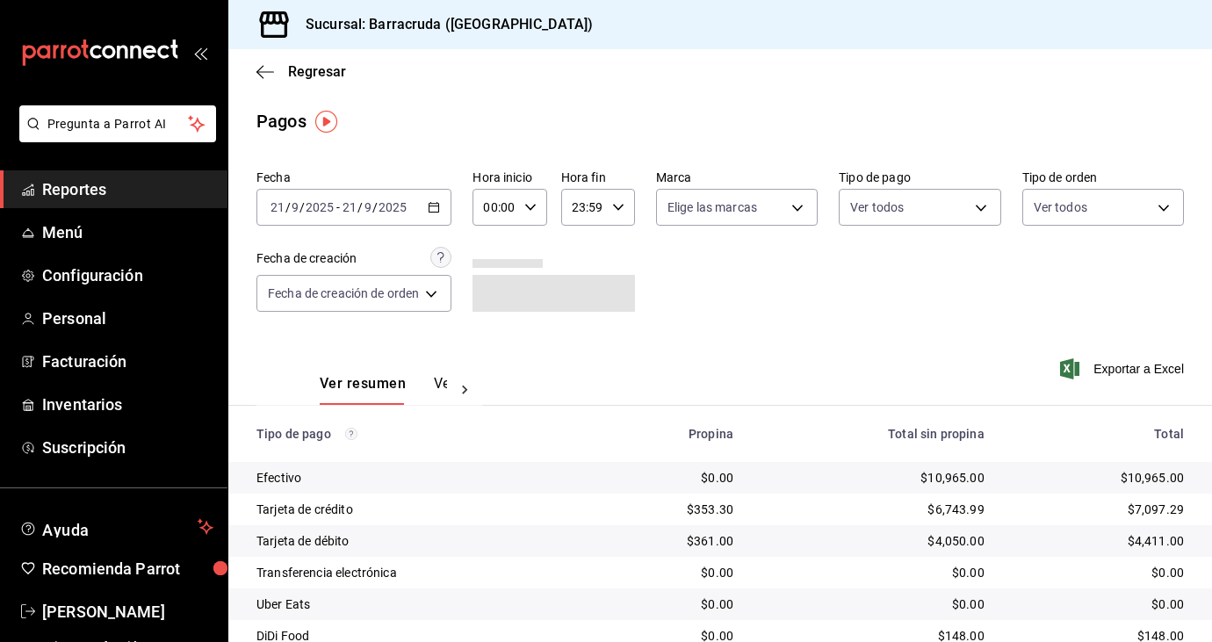
scroll to position [101, 0]
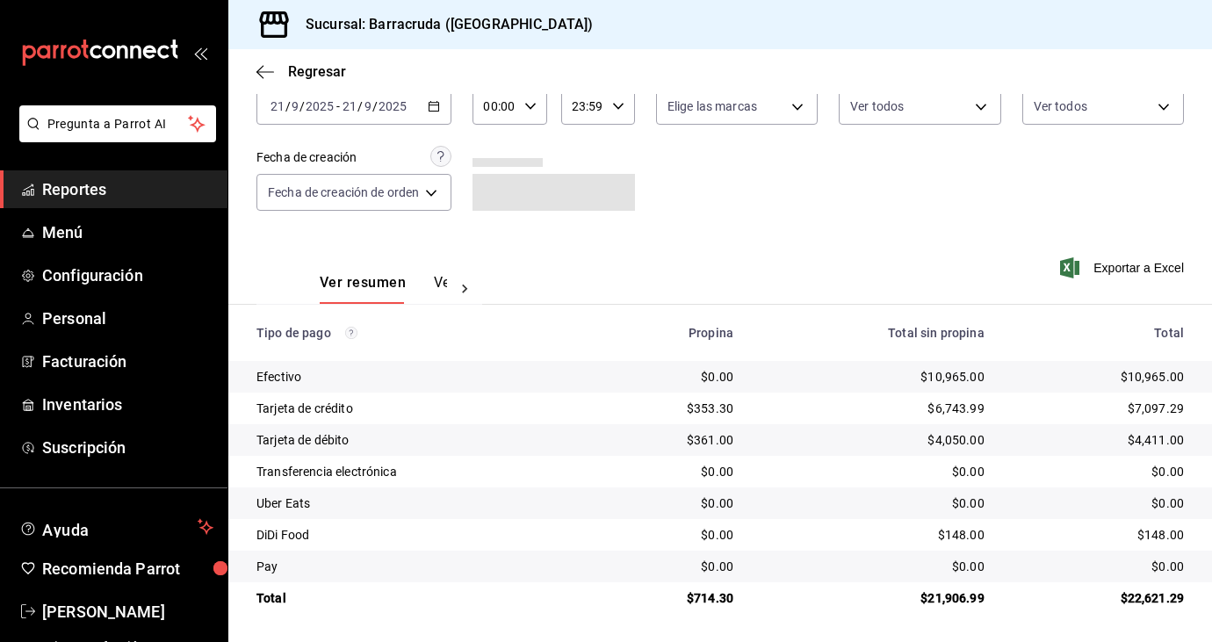
click at [435, 119] on div "[DATE] [DATE] - [DATE] [DATE]" at bounding box center [353, 106] width 195 height 37
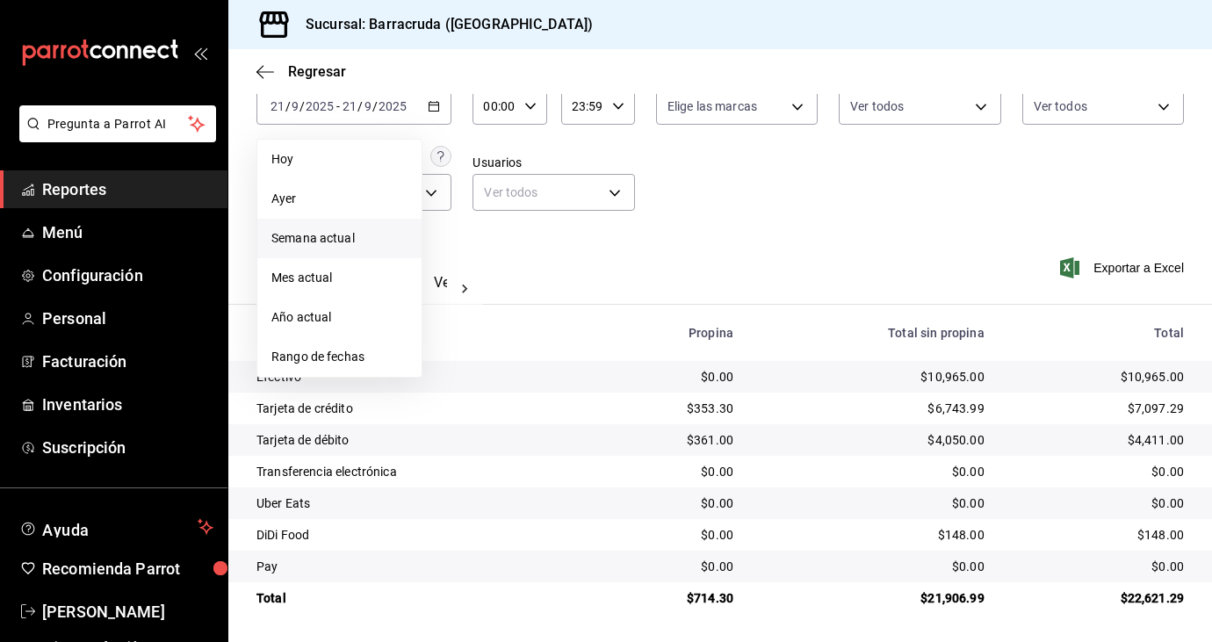
click at [343, 229] on span "Semana actual" at bounding box center [339, 238] width 136 height 18
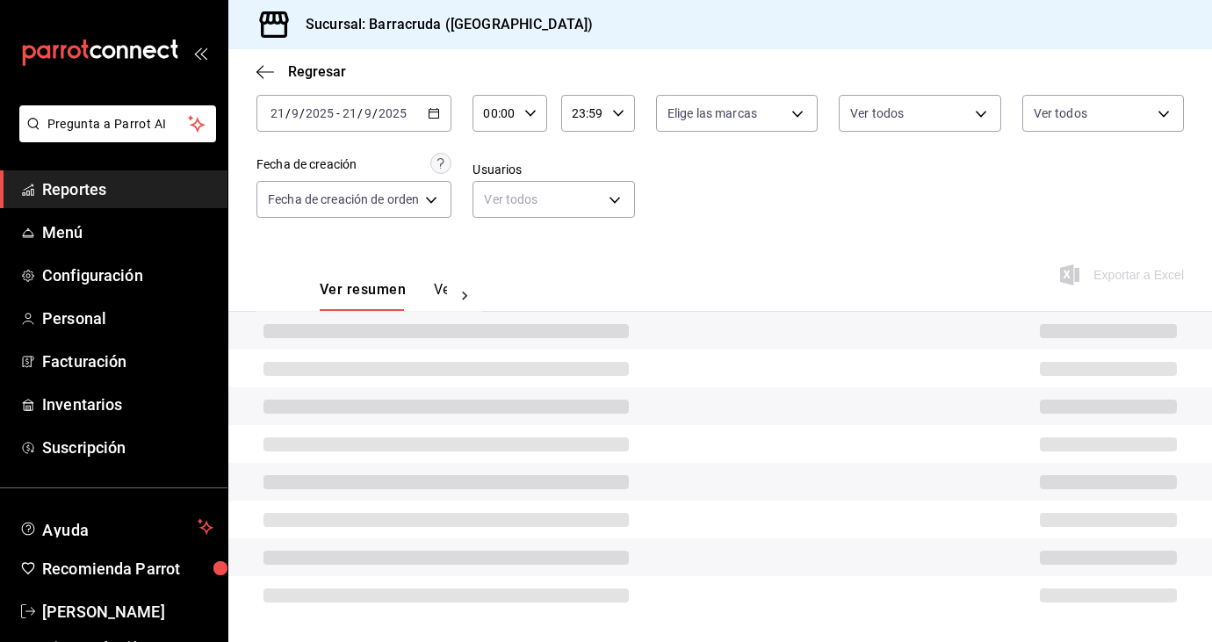
scroll to position [101, 0]
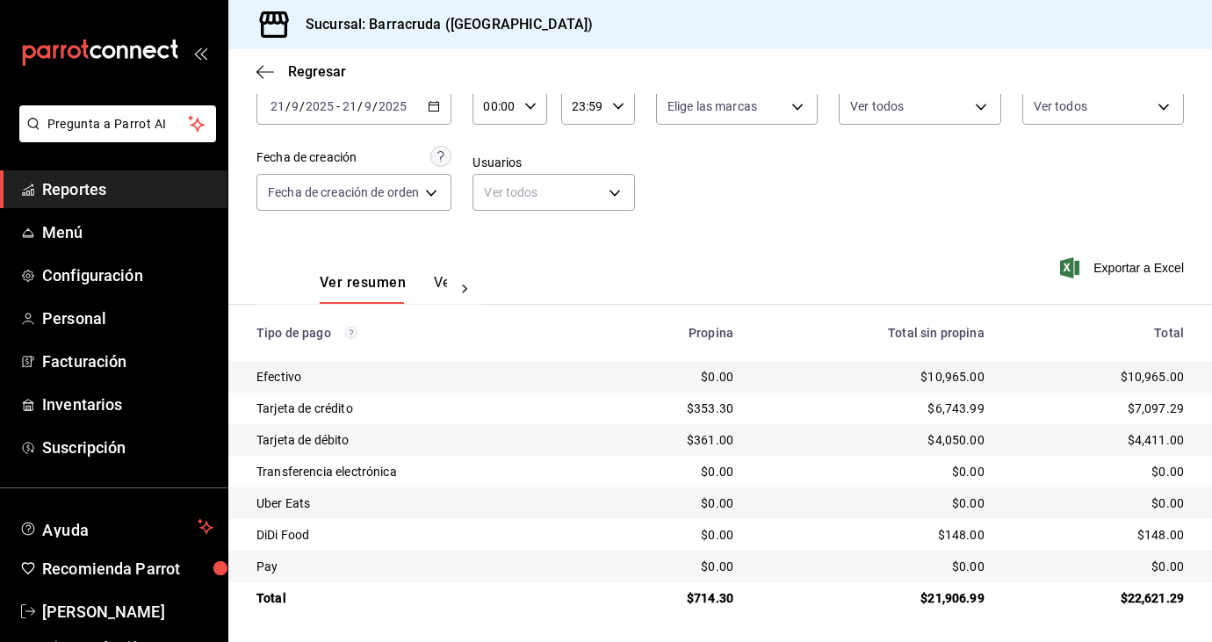
click at [430, 112] on icon "button" at bounding box center [434, 106] width 12 height 12
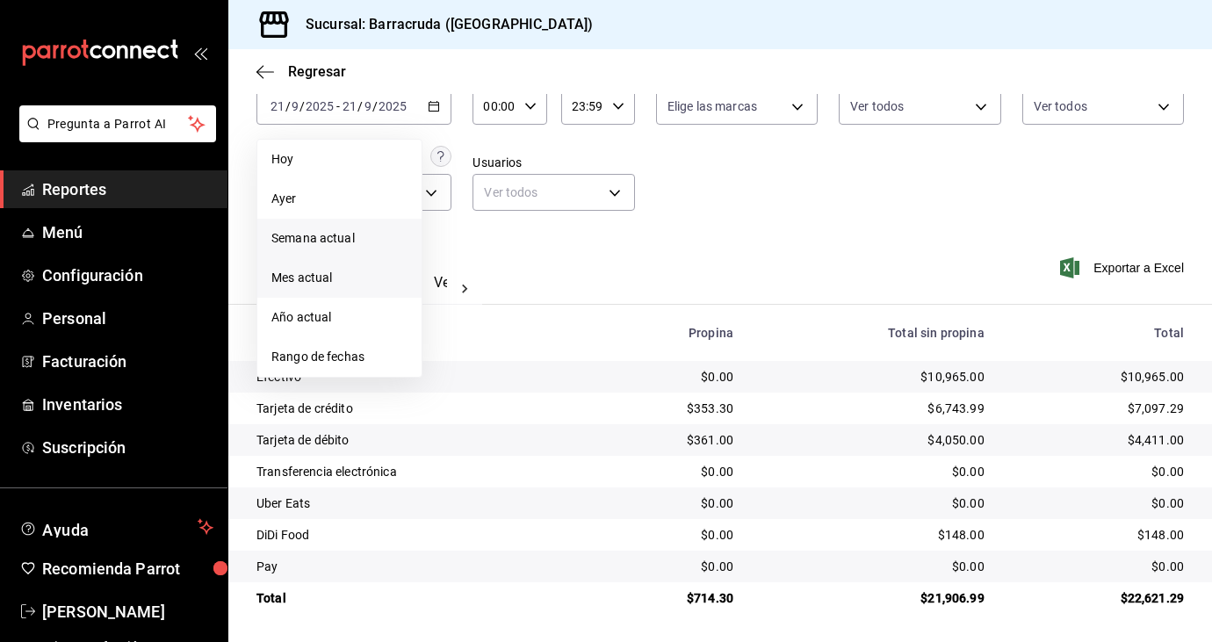
click at [333, 271] on span "Mes actual" at bounding box center [339, 278] width 136 height 18
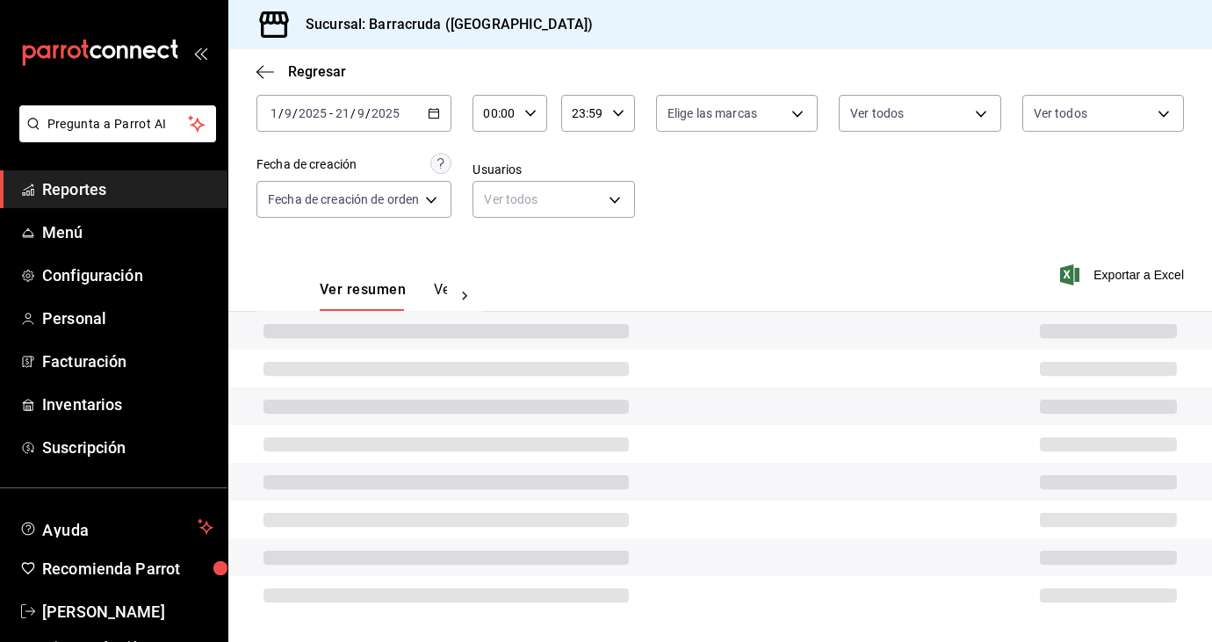
scroll to position [94, 0]
click at [407, 119] on div "[DATE] [DATE] - [DATE] [DATE]" at bounding box center [353, 113] width 195 height 37
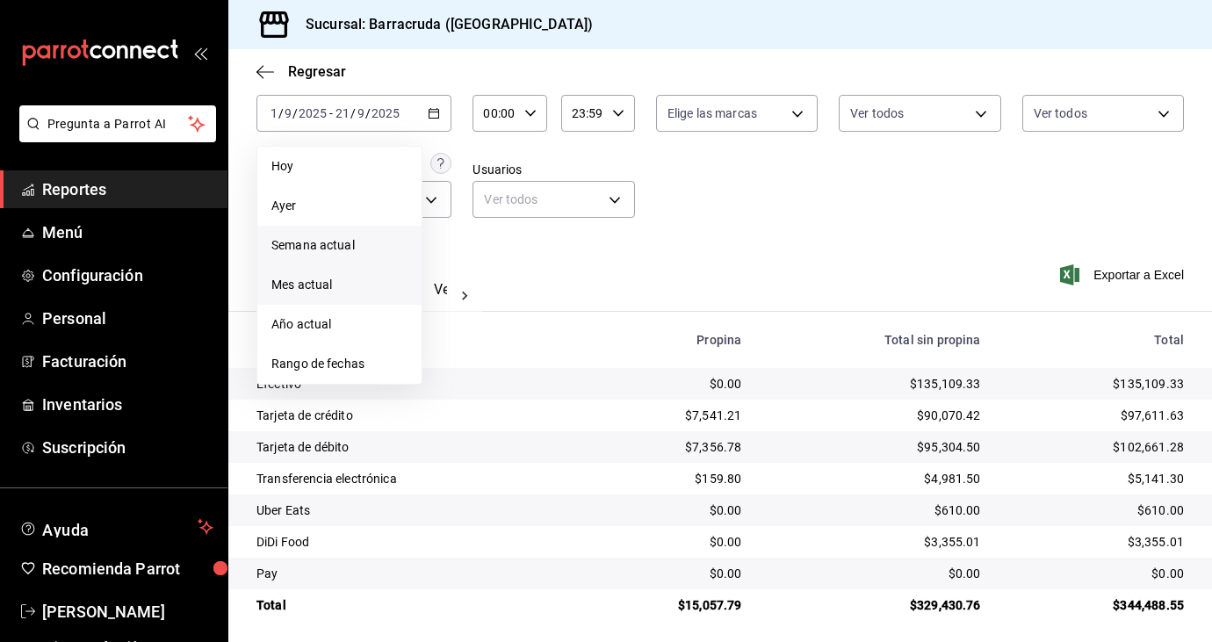
click at [344, 236] on span "Semana actual" at bounding box center [339, 245] width 136 height 18
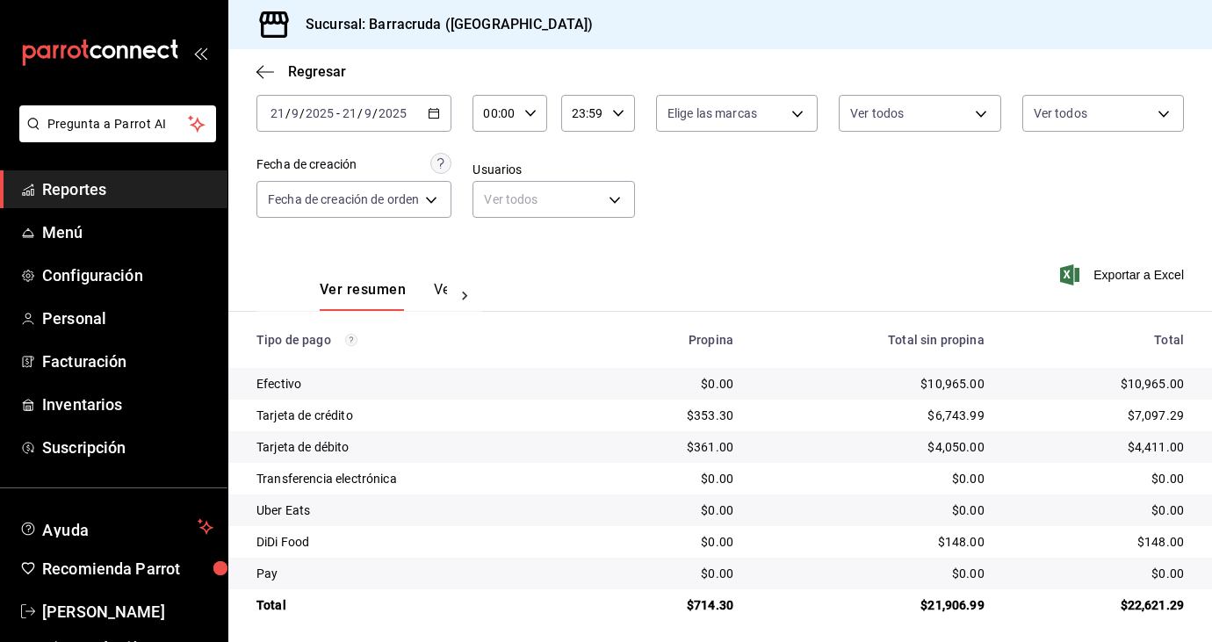
click at [445, 103] on div "[DATE] [DATE] - [DATE] [DATE]" at bounding box center [353, 113] width 195 height 37
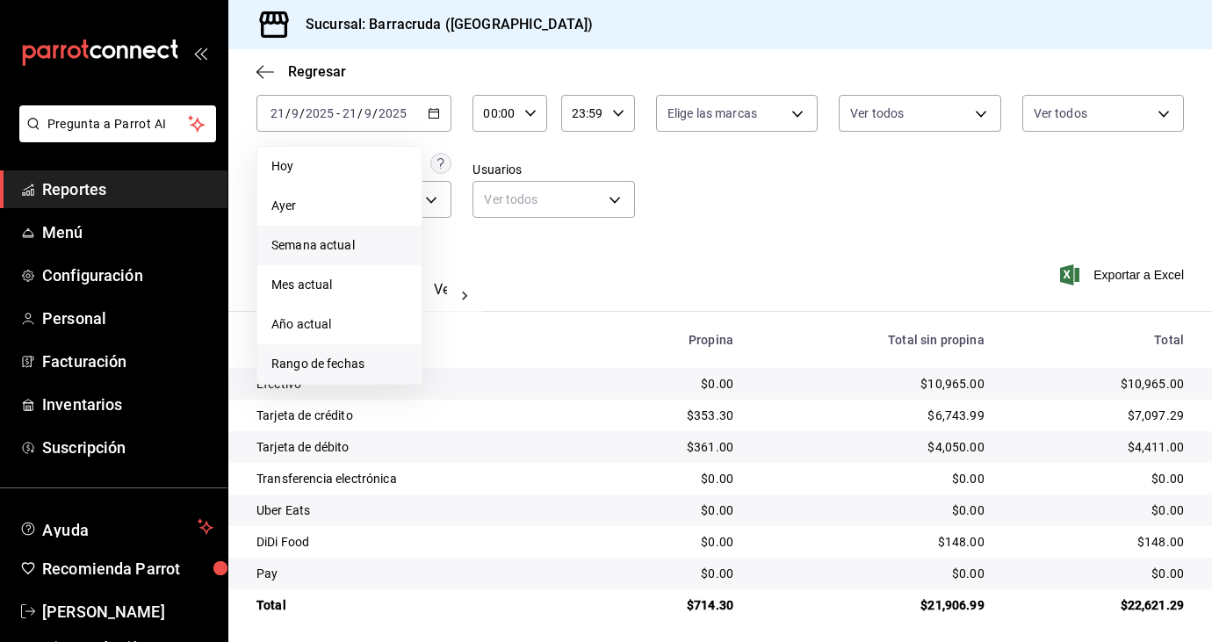
click at [336, 368] on span "Rango de fechas" at bounding box center [339, 364] width 136 height 18
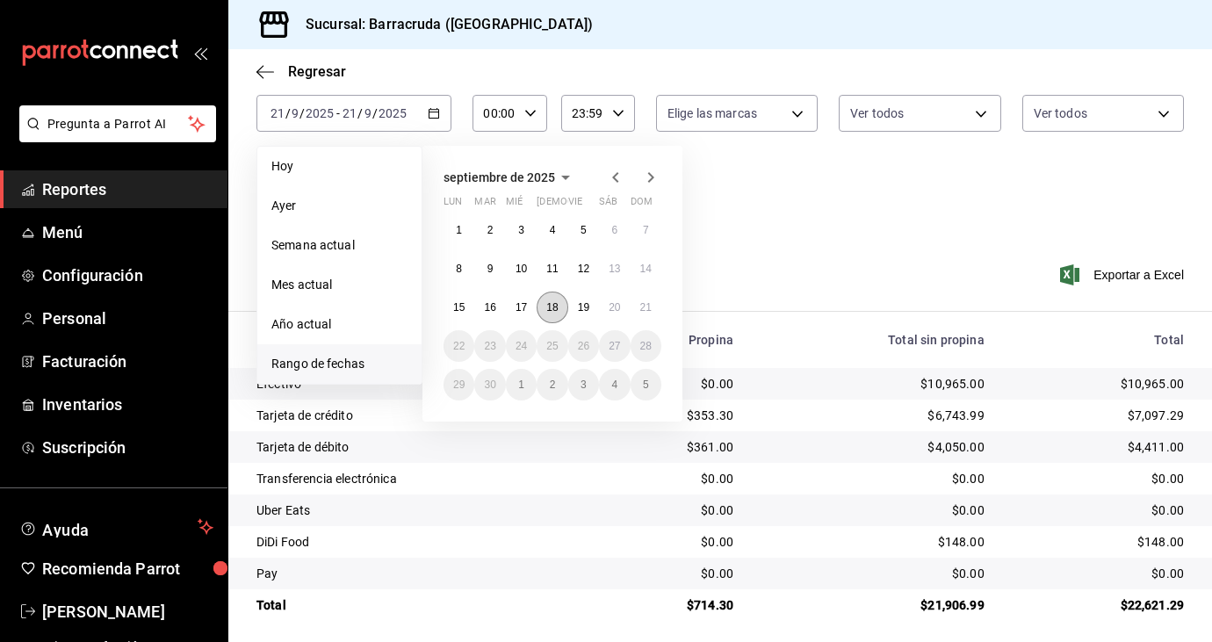
click at [559, 306] on button "18" at bounding box center [552, 308] width 31 height 32
click at [643, 312] on abbr "21" at bounding box center [645, 307] width 11 height 12
